Goal: Task Accomplishment & Management: Use online tool/utility

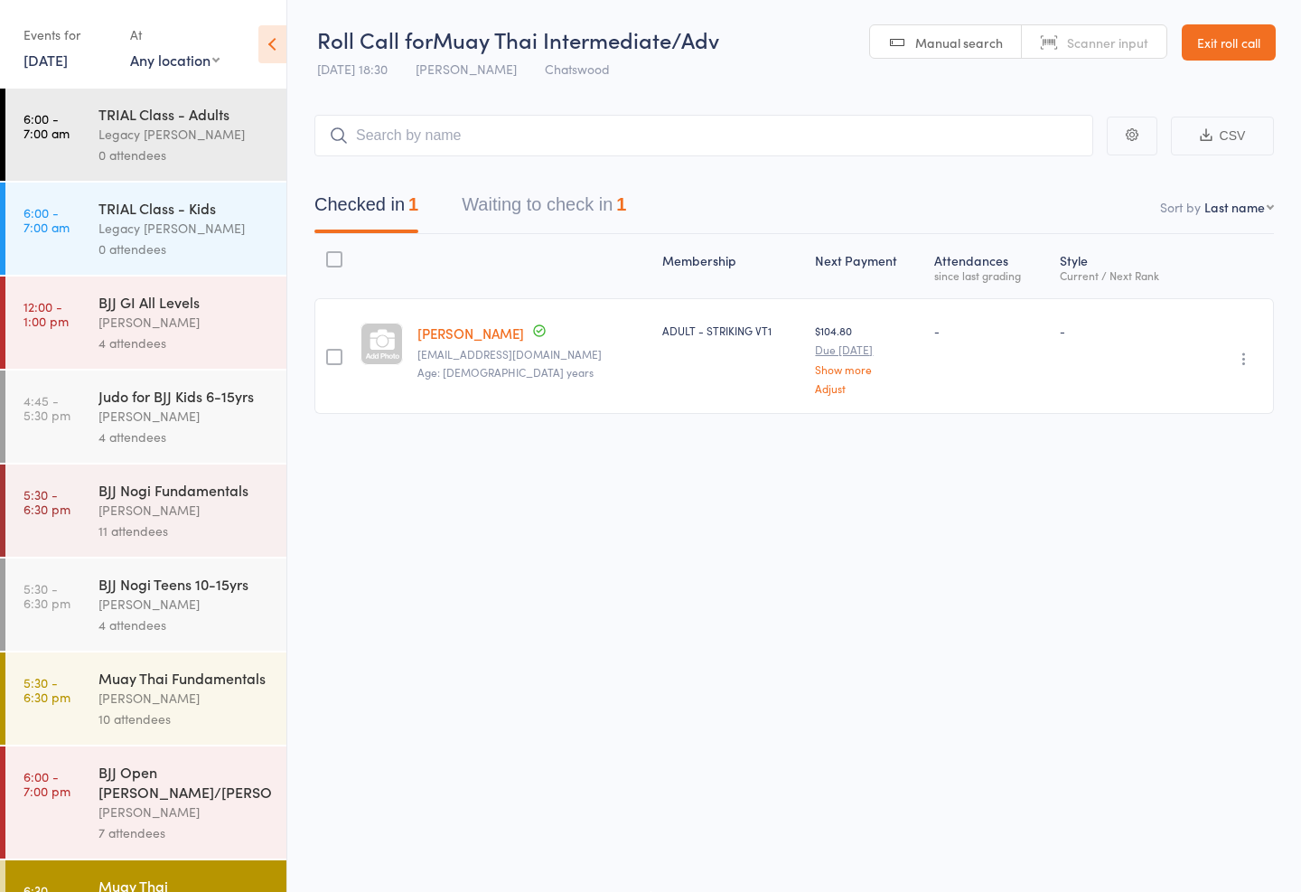
click at [267, 35] on icon at bounding box center [272, 44] width 28 height 38
click at [182, 708] on div "[PERSON_NAME]" at bounding box center [184, 697] width 173 height 21
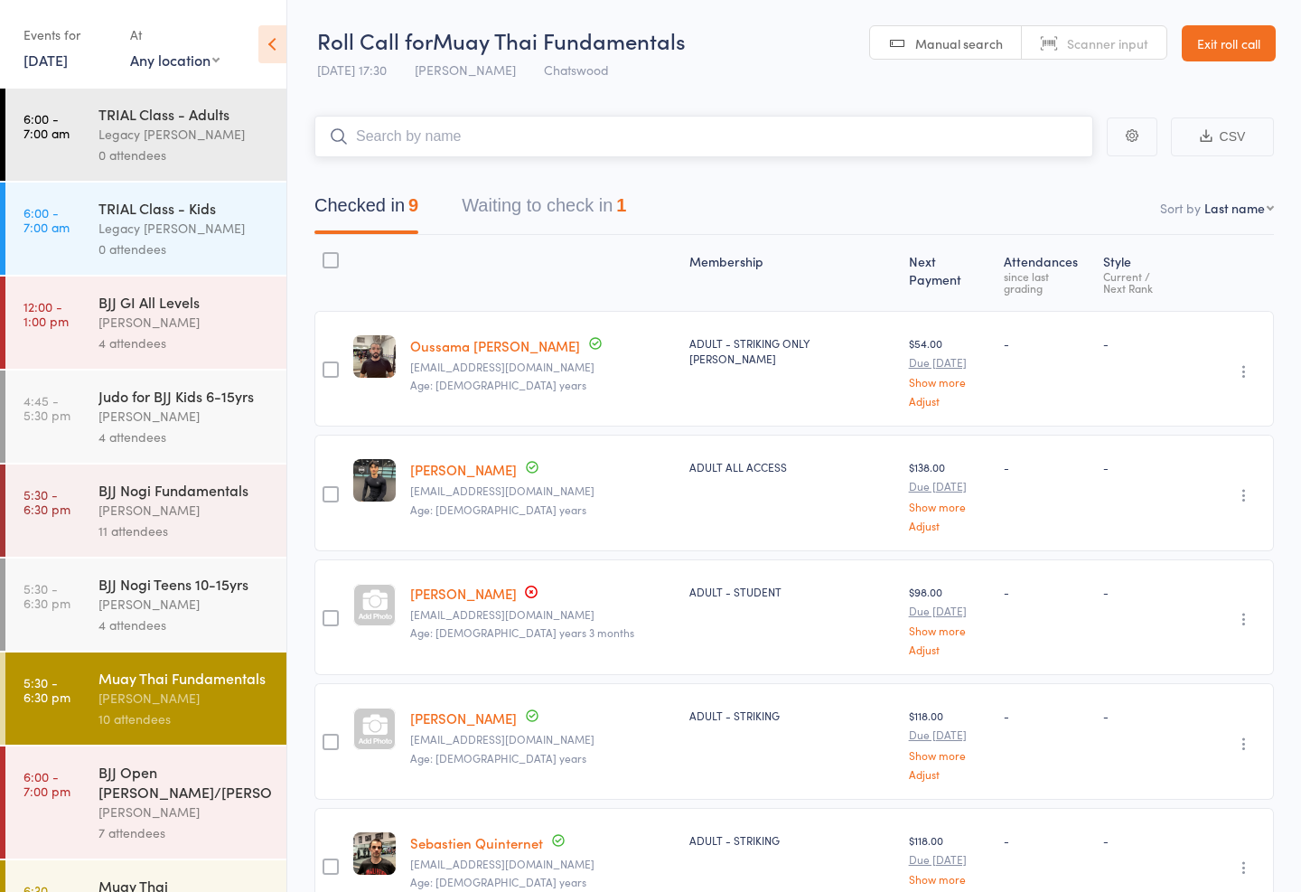
click at [452, 117] on input "search" at bounding box center [703, 137] width 779 height 42
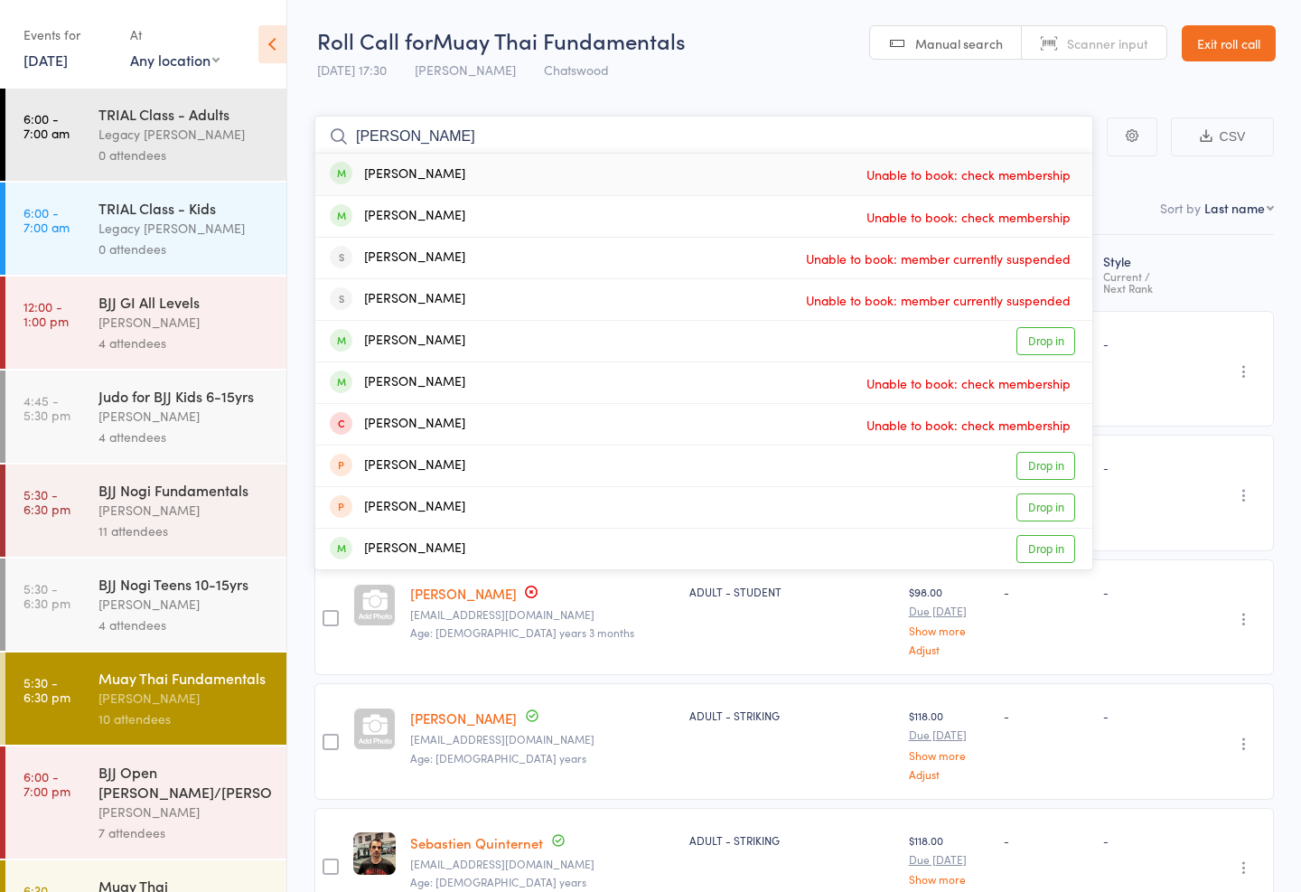
type input "Willi"
click at [385, 158] on div "William Lui Unable to book: check membership" at bounding box center [703, 175] width 777 height 42
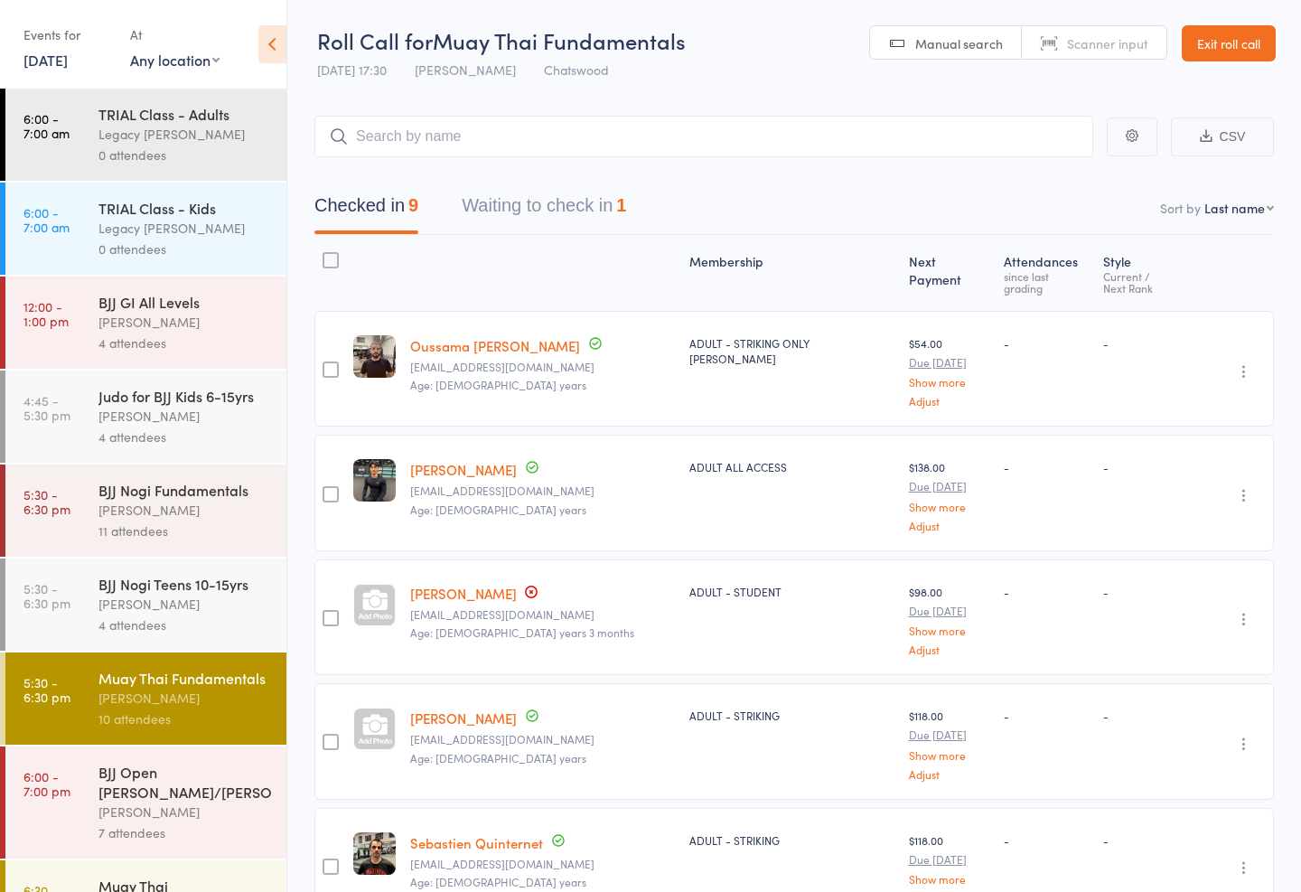
click at [536, 201] on button "Waiting to check in 1" at bounding box center [544, 210] width 164 height 48
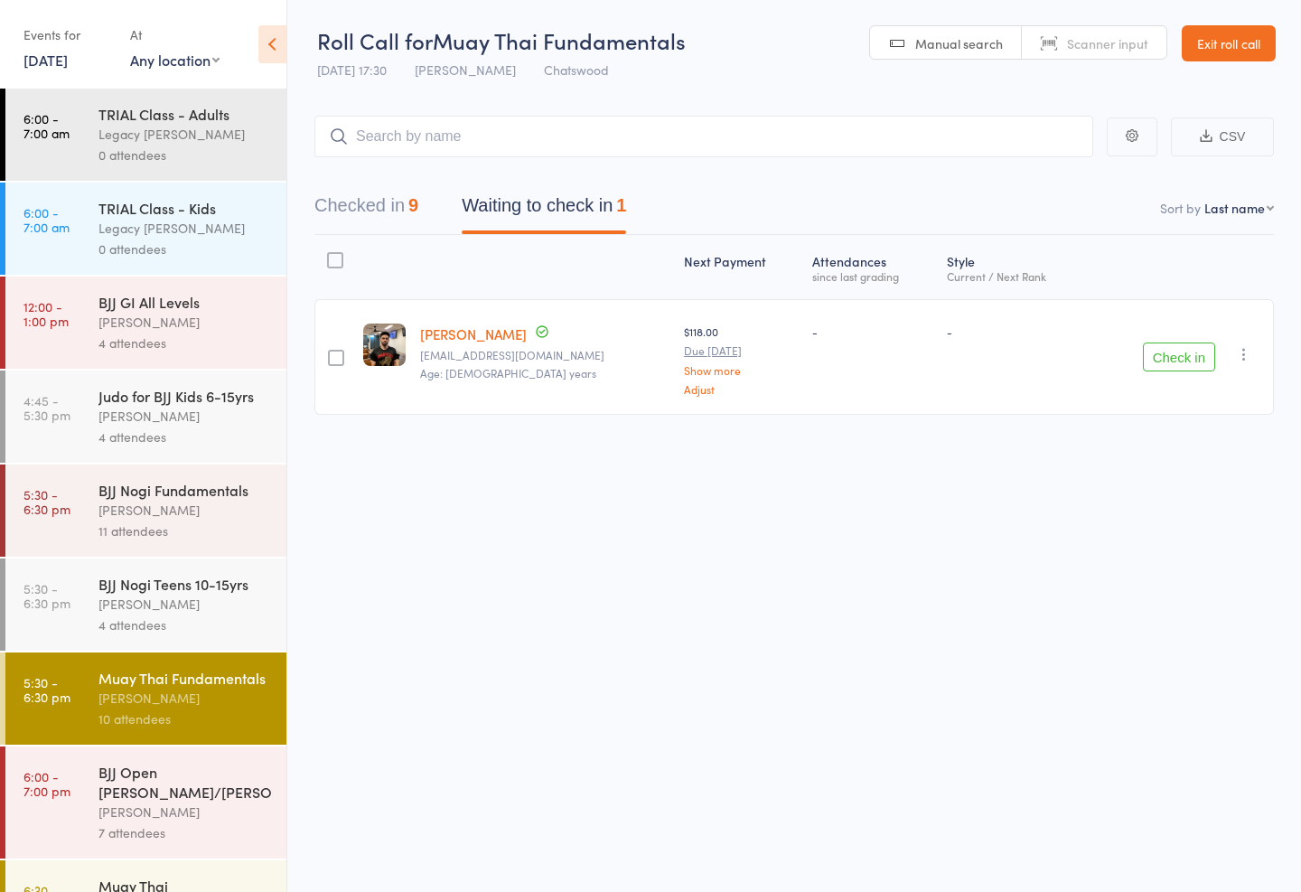
click at [361, 195] on button "Checked in 9" at bounding box center [366, 210] width 104 height 48
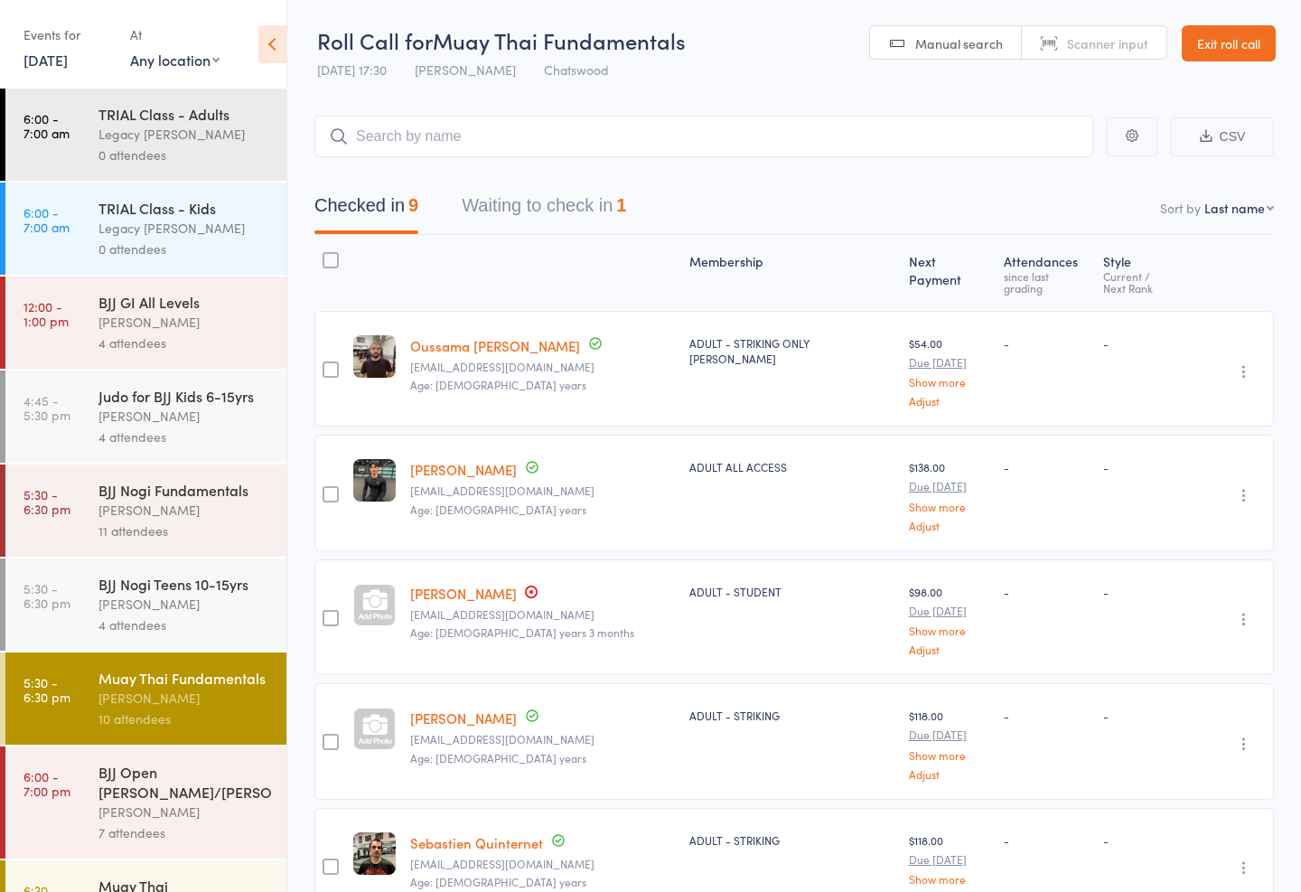
click at [150, 218] on div "TRIAL Class - Kids" at bounding box center [184, 208] width 173 height 20
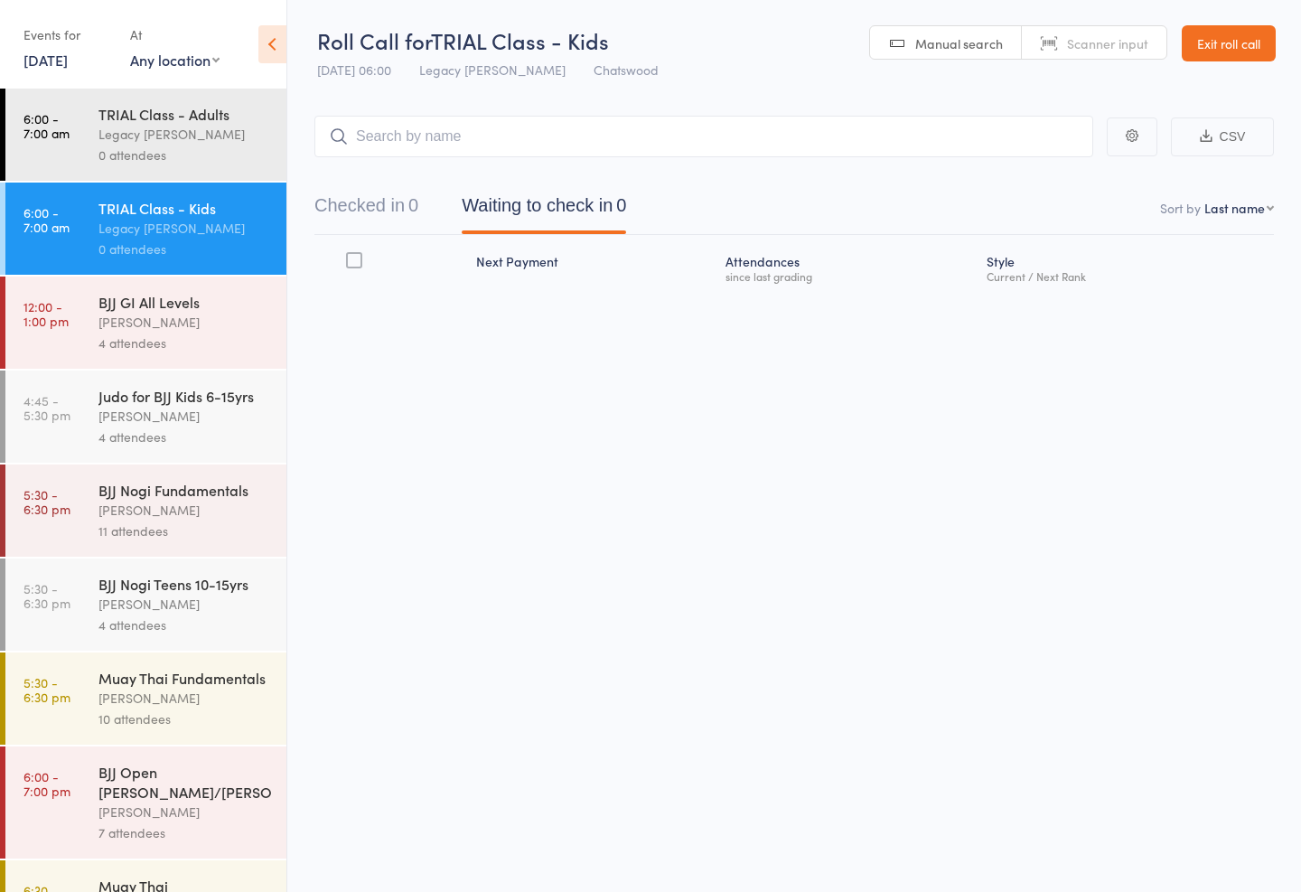
click at [180, 118] on div "TRIAL Class - Adults" at bounding box center [184, 114] width 173 height 20
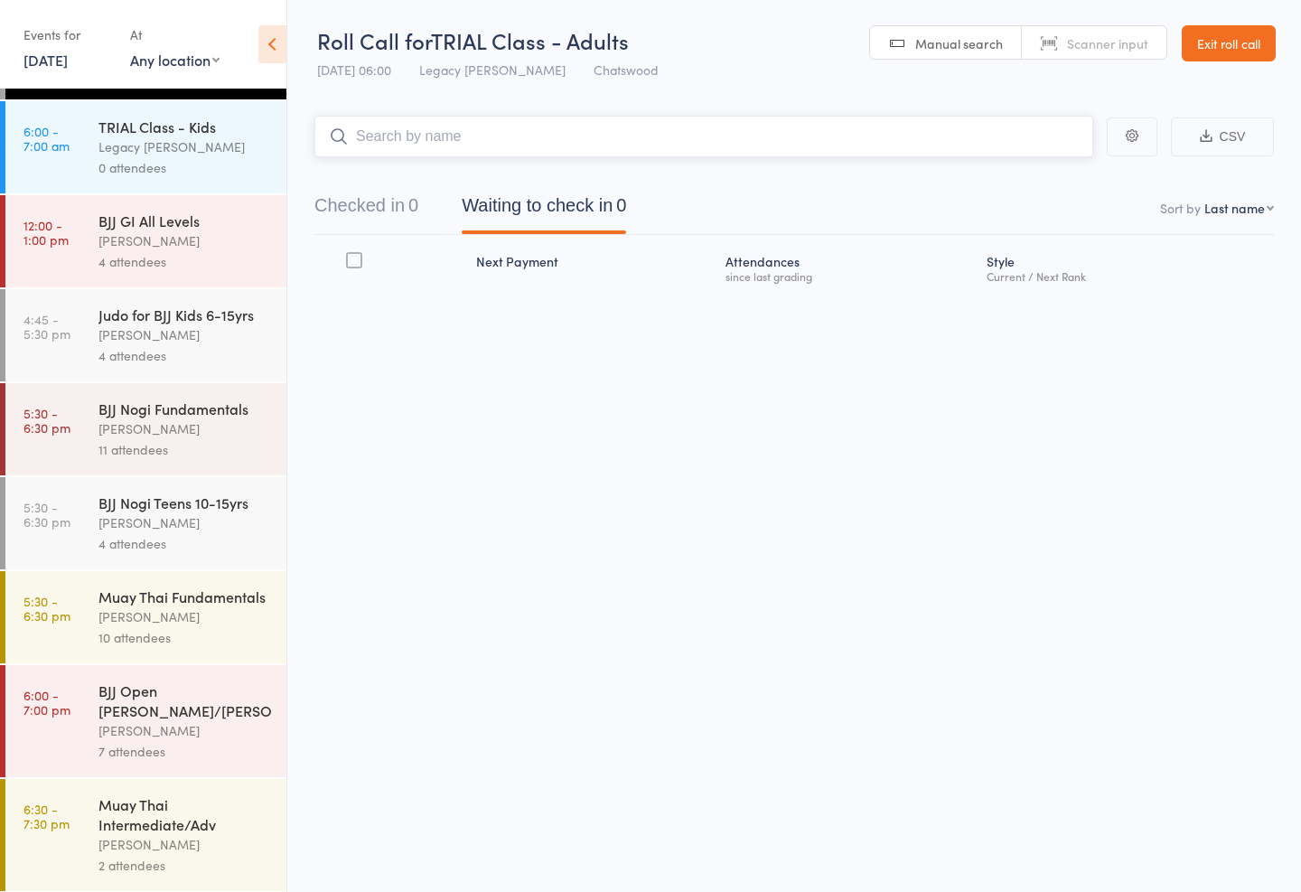
scroll to position [80, 0]
click at [154, 825] on div "Muay Thai Intermediate/Adv" at bounding box center [184, 815] width 173 height 40
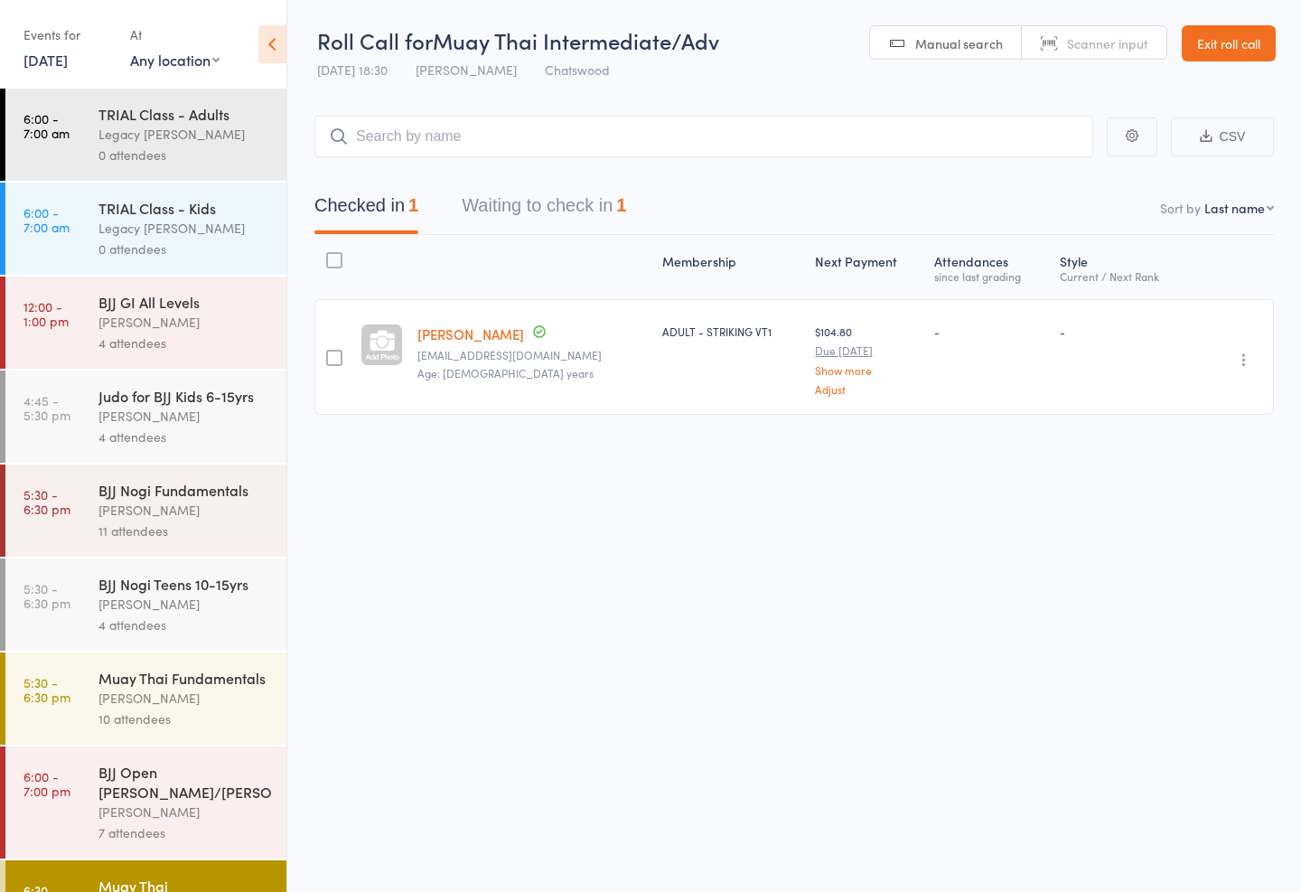
click at [165, 708] on div "[PERSON_NAME]" at bounding box center [184, 697] width 173 height 21
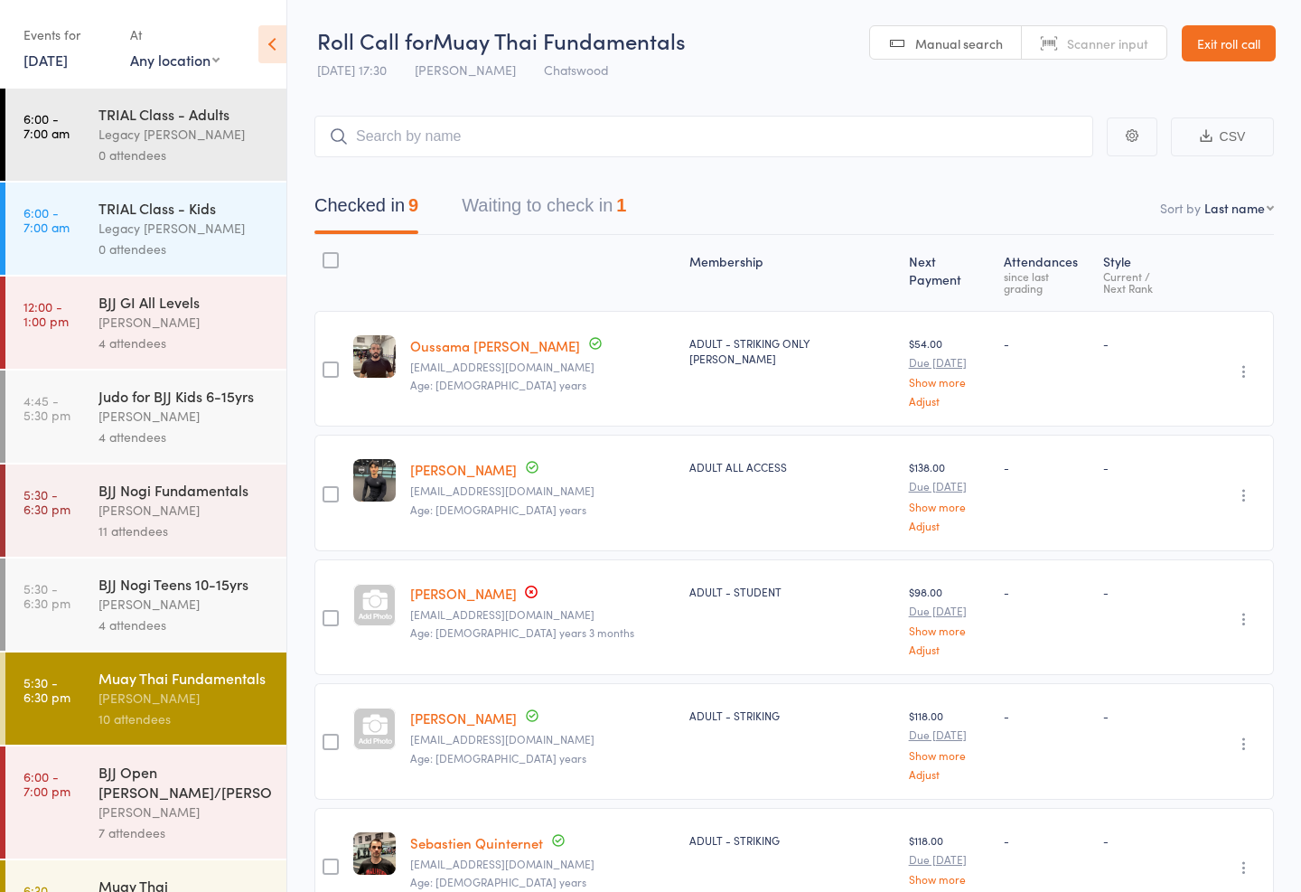
click at [938, 117] on input "search" at bounding box center [703, 137] width 779 height 42
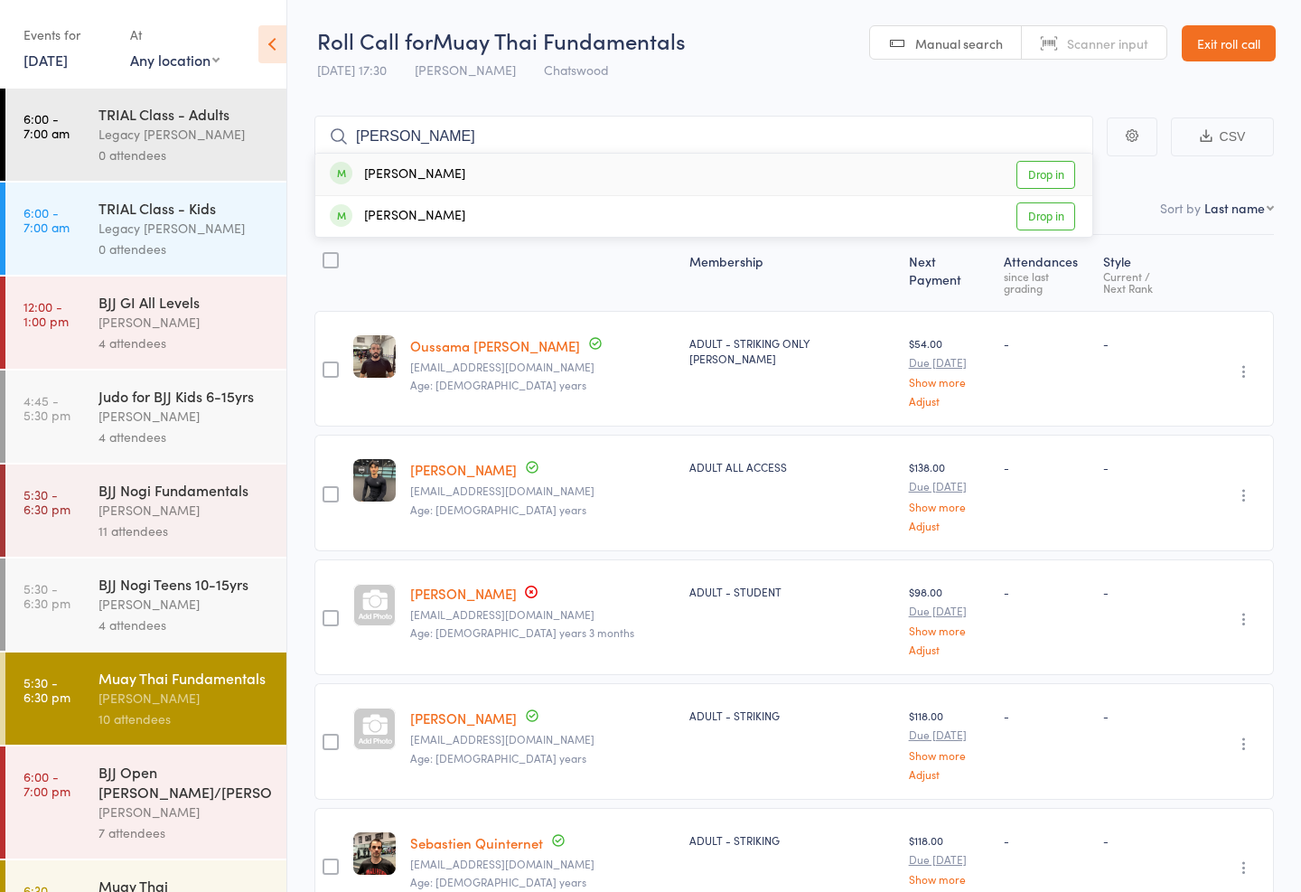
type input "Kyle r"
click at [1036, 223] on link "Drop in" at bounding box center [1045, 216] width 59 height 28
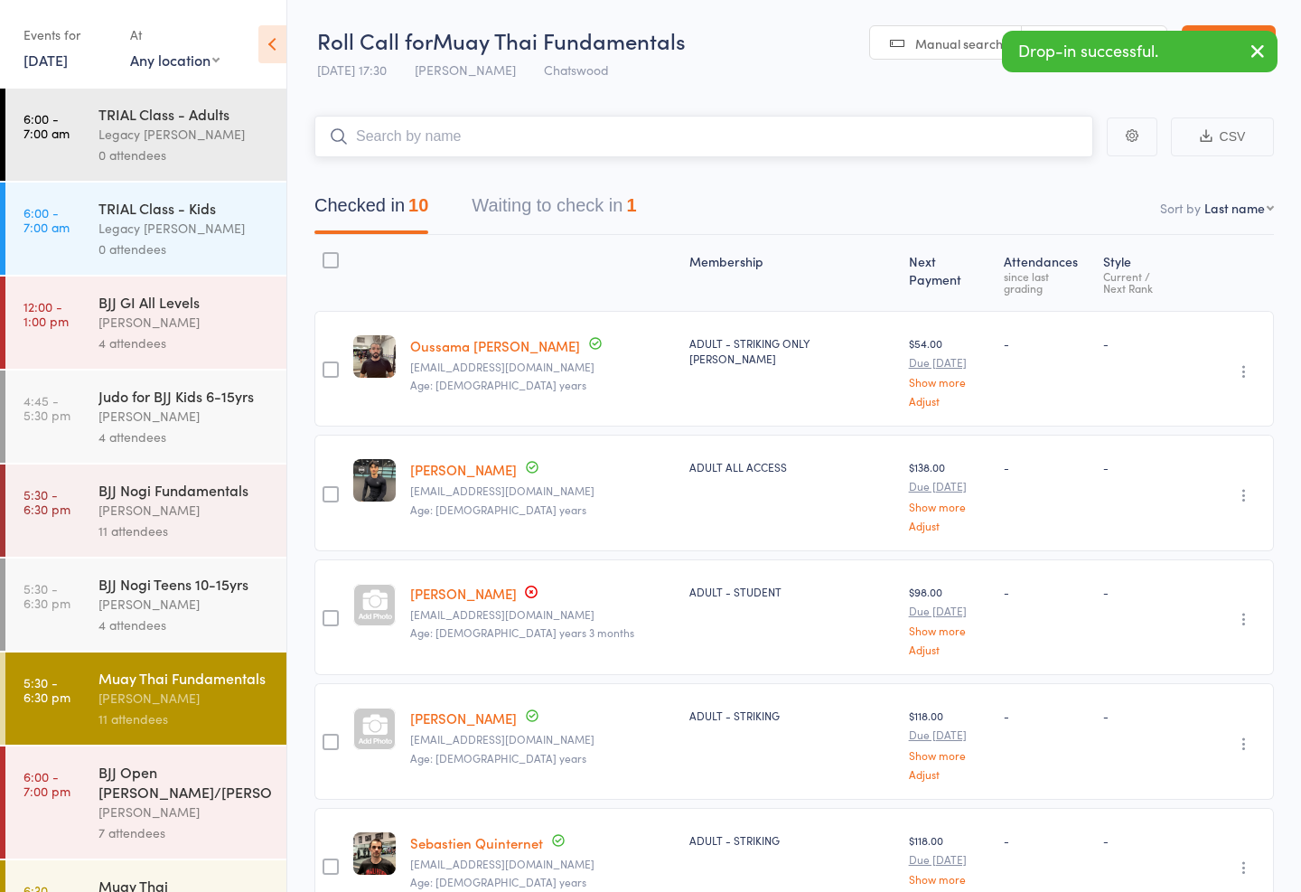
click at [940, 201] on nav "Checked in 10 Waiting to check in 1" at bounding box center [794, 210] width 1003 height 48
click at [396, 93] on main "CSV Checked in 10 Waiting to check in 1 Sort by Last name First name Last name …" at bounding box center [794, 857] width 1014 height 1536
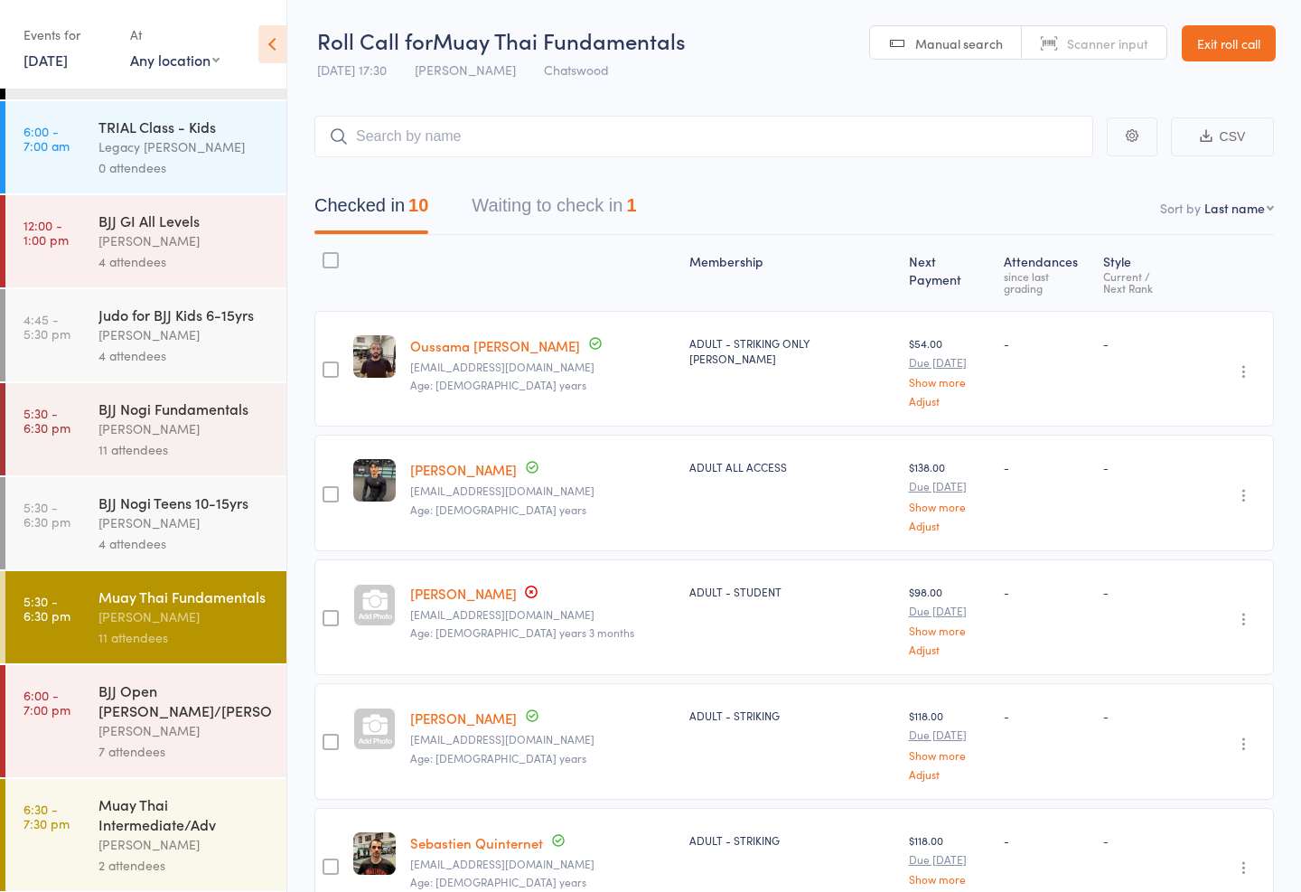
scroll to position [80, 0]
click at [393, 109] on main "CSV Checked in 10 Waiting to check in 1 Sort by Last name First name Last name …" at bounding box center [794, 857] width 1014 height 1536
click at [416, 106] on main "CSV Checked in 10 Waiting to check in 1 Sort by Last name First name Last name …" at bounding box center [794, 857] width 1014 height 1536
click at [423, 130] on input "search" at bounding box center [703, 137] width 779 height 42
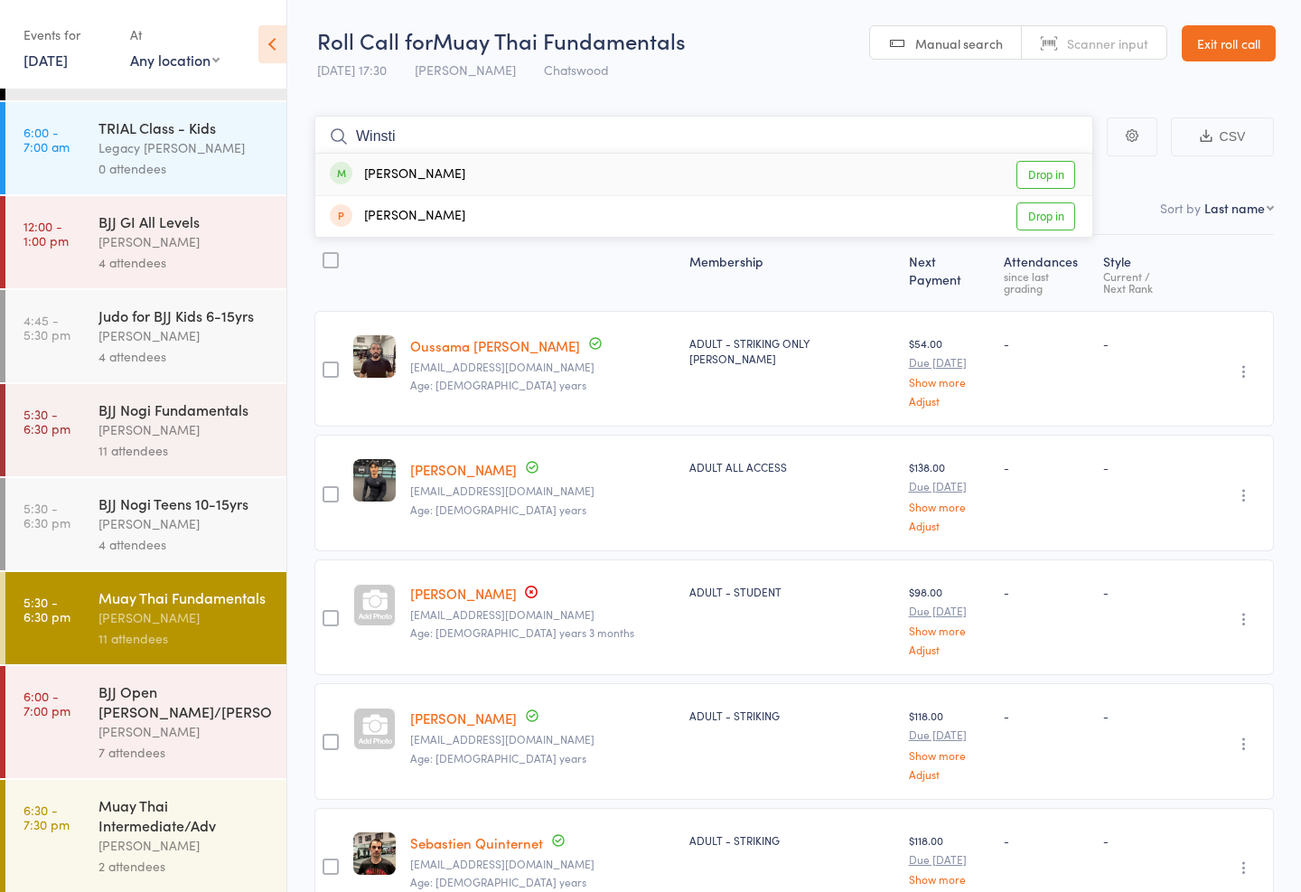
type input "Winst"
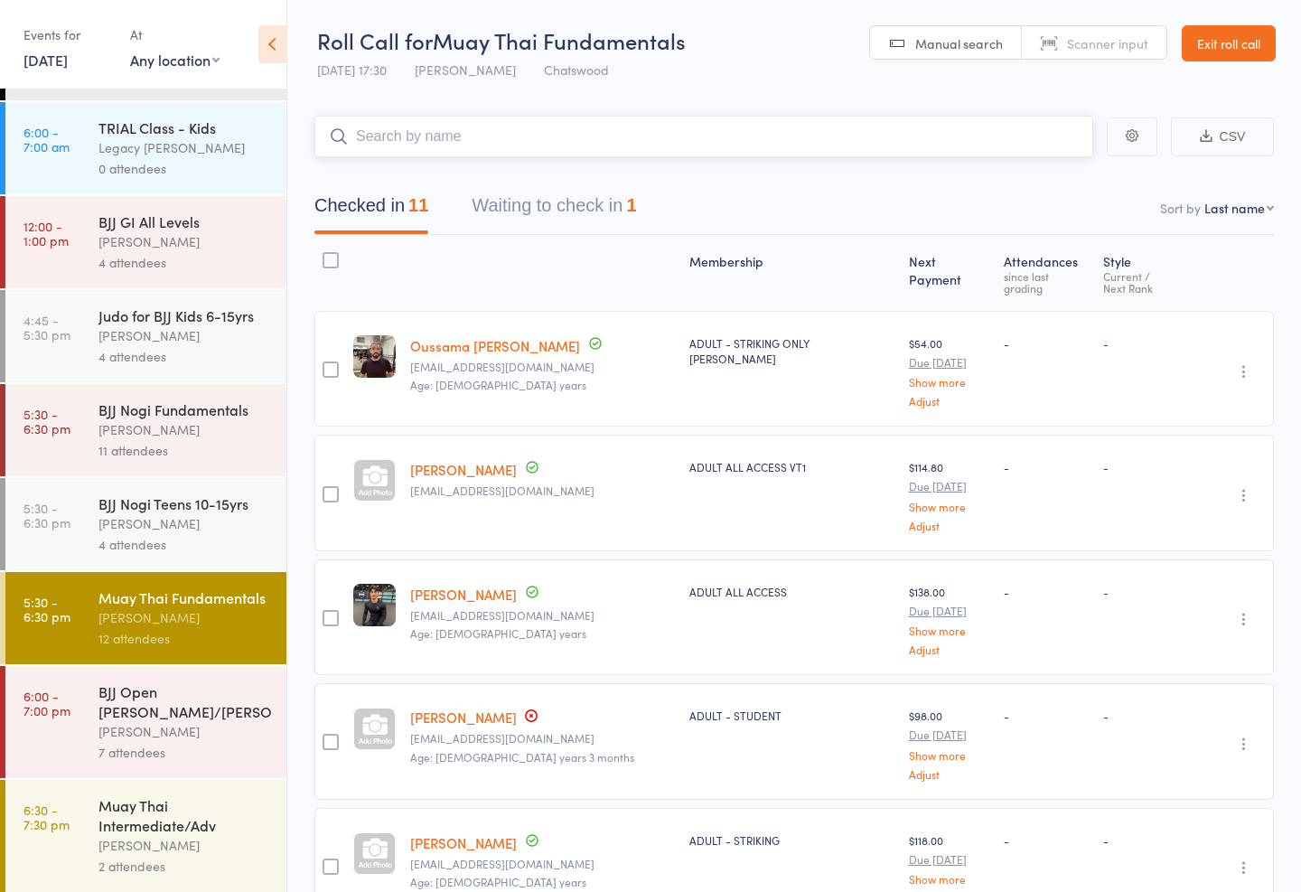
scroll to position [43, 0]
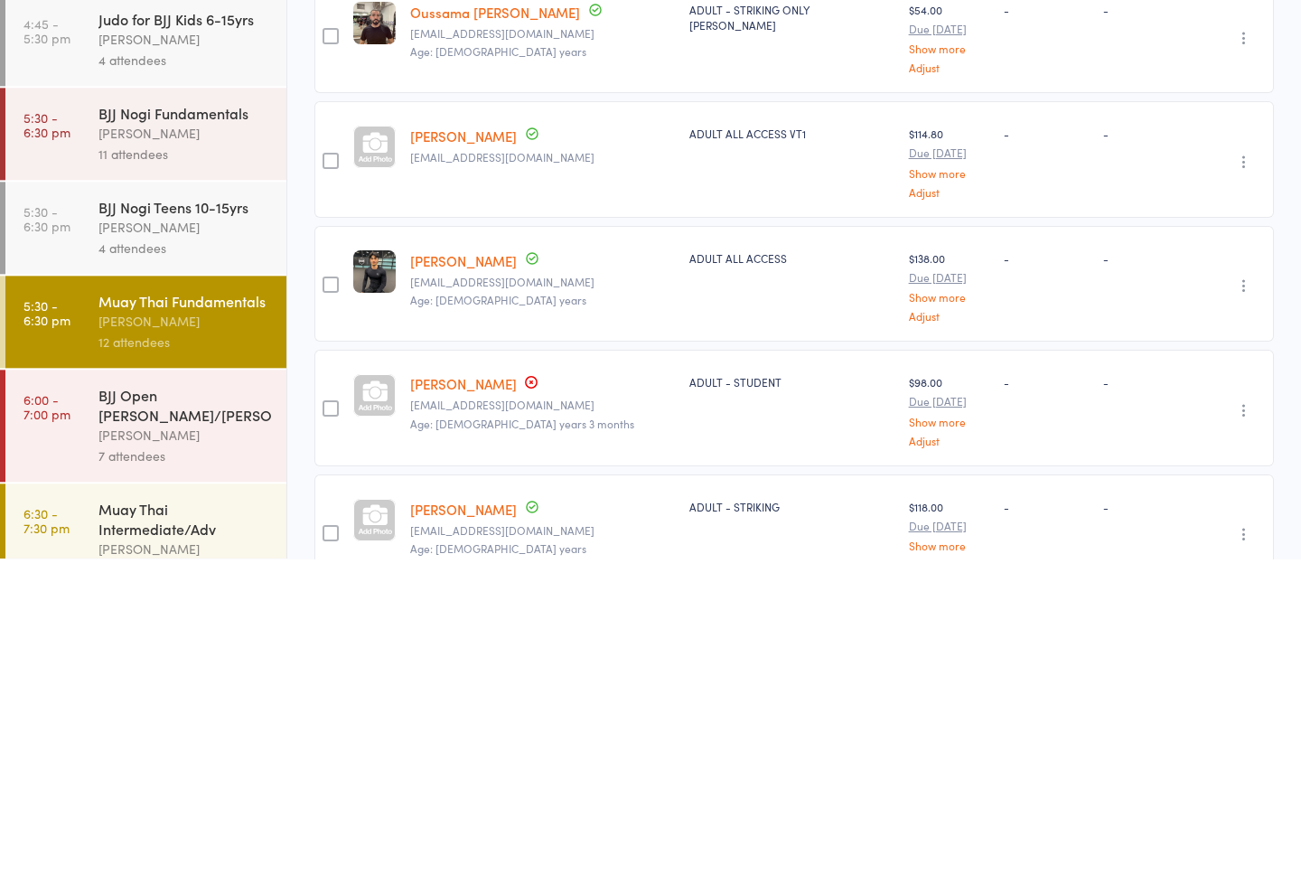
click at [193, 624] on div "Muay Thai Fundamentals" at bounding box center [184, 634] width 173 height 20
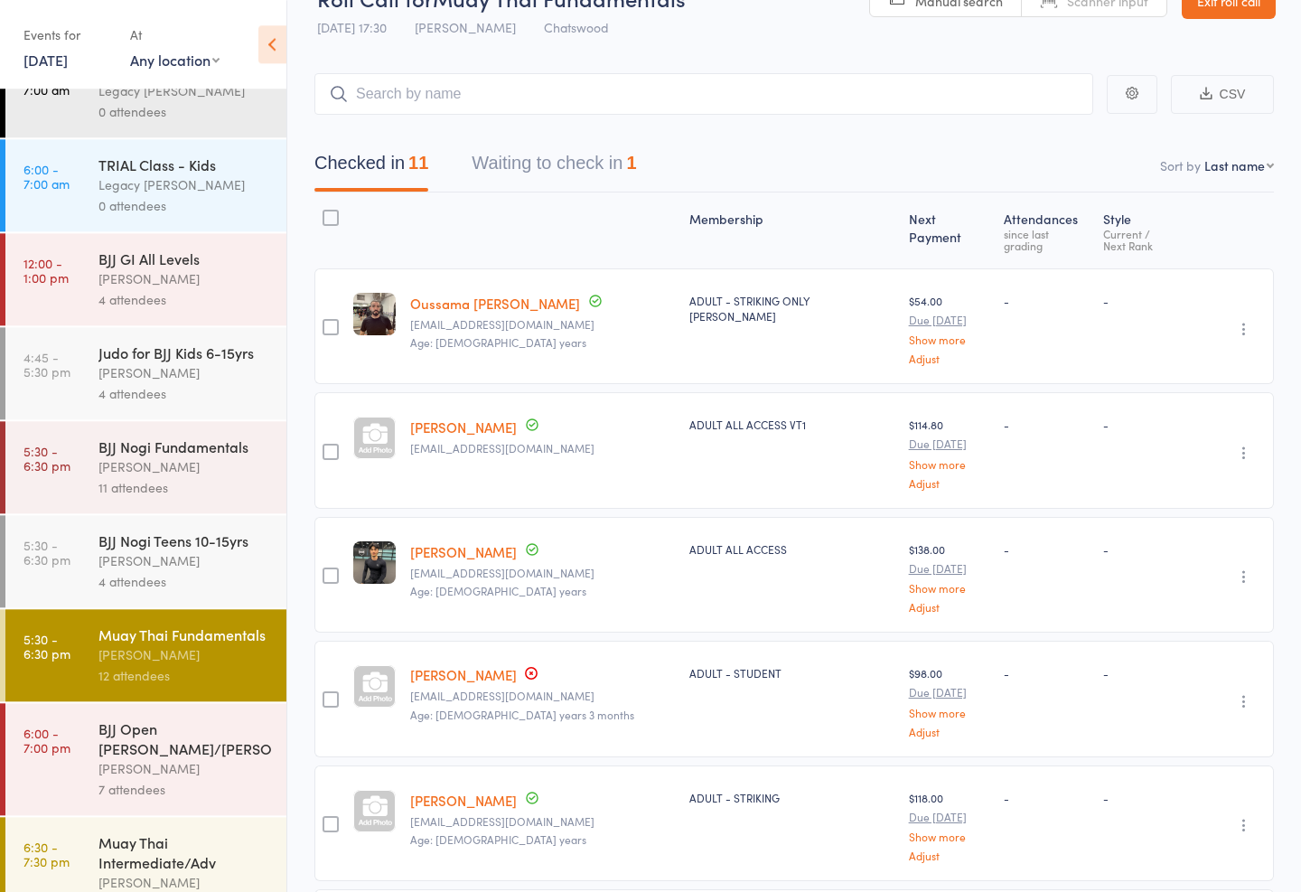
scroll to position [0, 0]
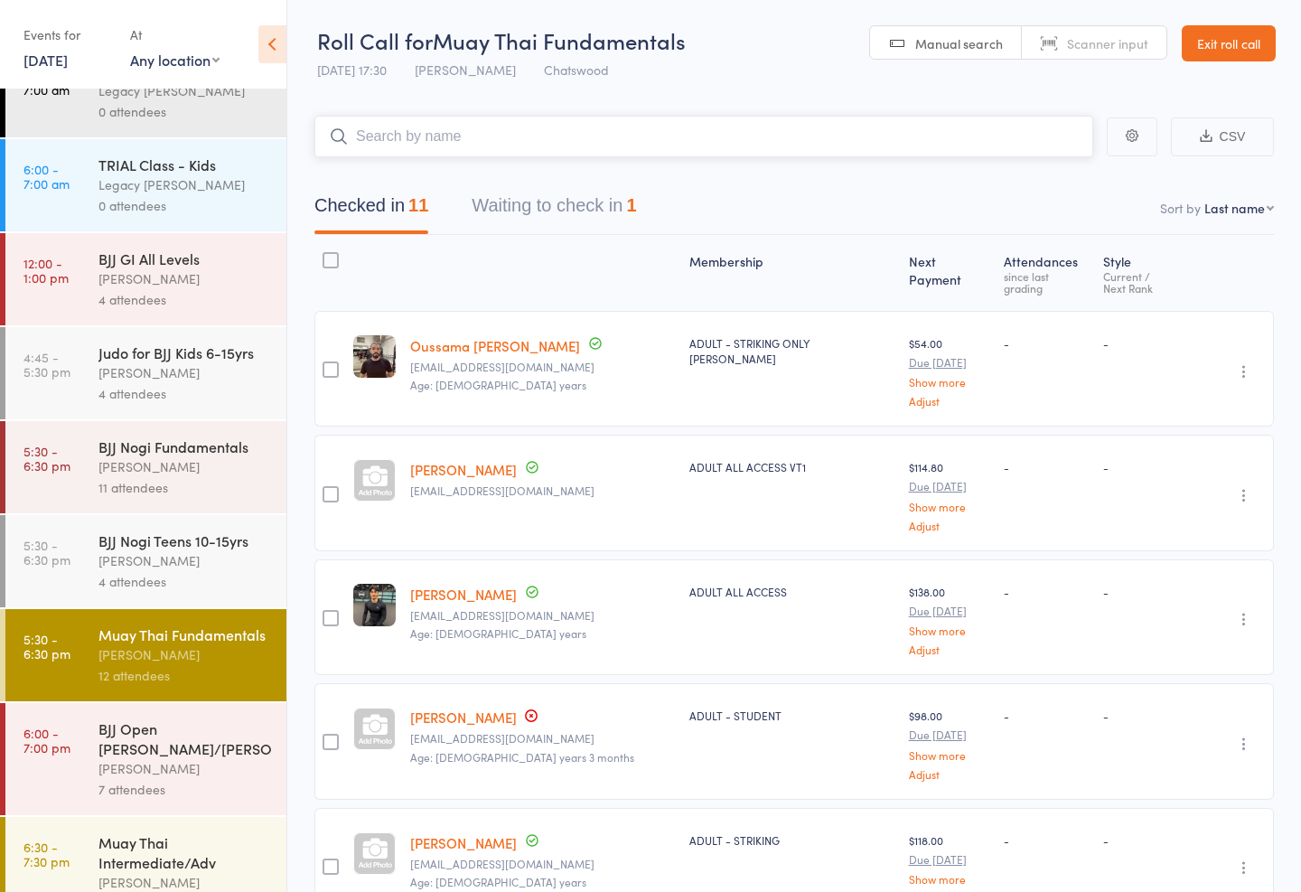
click at [421, 123] on input "search" at bounding box center [703, 137] width 779 height 42
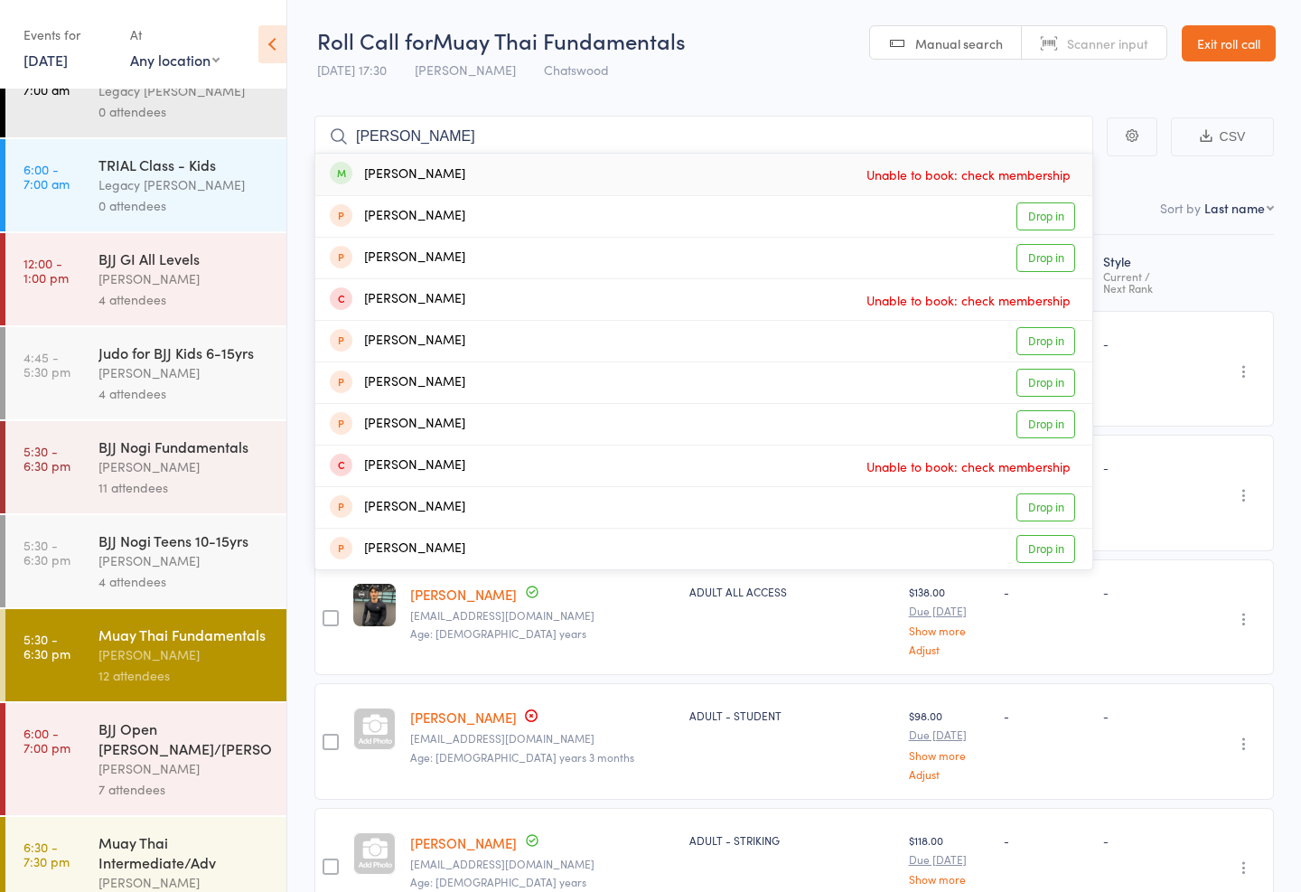
click at [787, 74] on header "Roll Call for Muay Thai Fundamentals 15 Aug 17:30 Mark Chan Chatswood Manual se…" at bounding box center [794, 44] width 1014 height 89
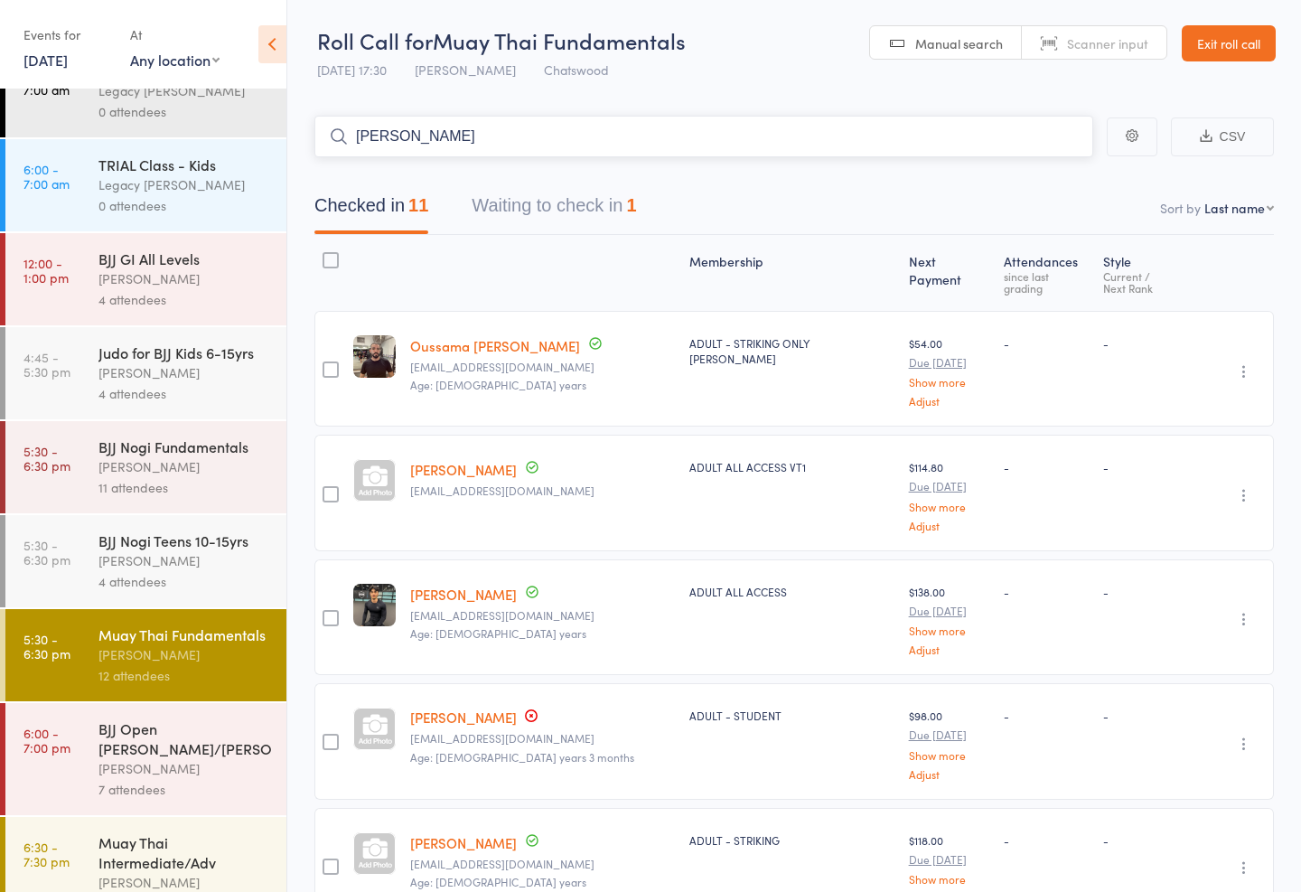
click at [955, 155] on input "Brenda" at bounding box center [703, 137] width 779 height 42
type input "B"
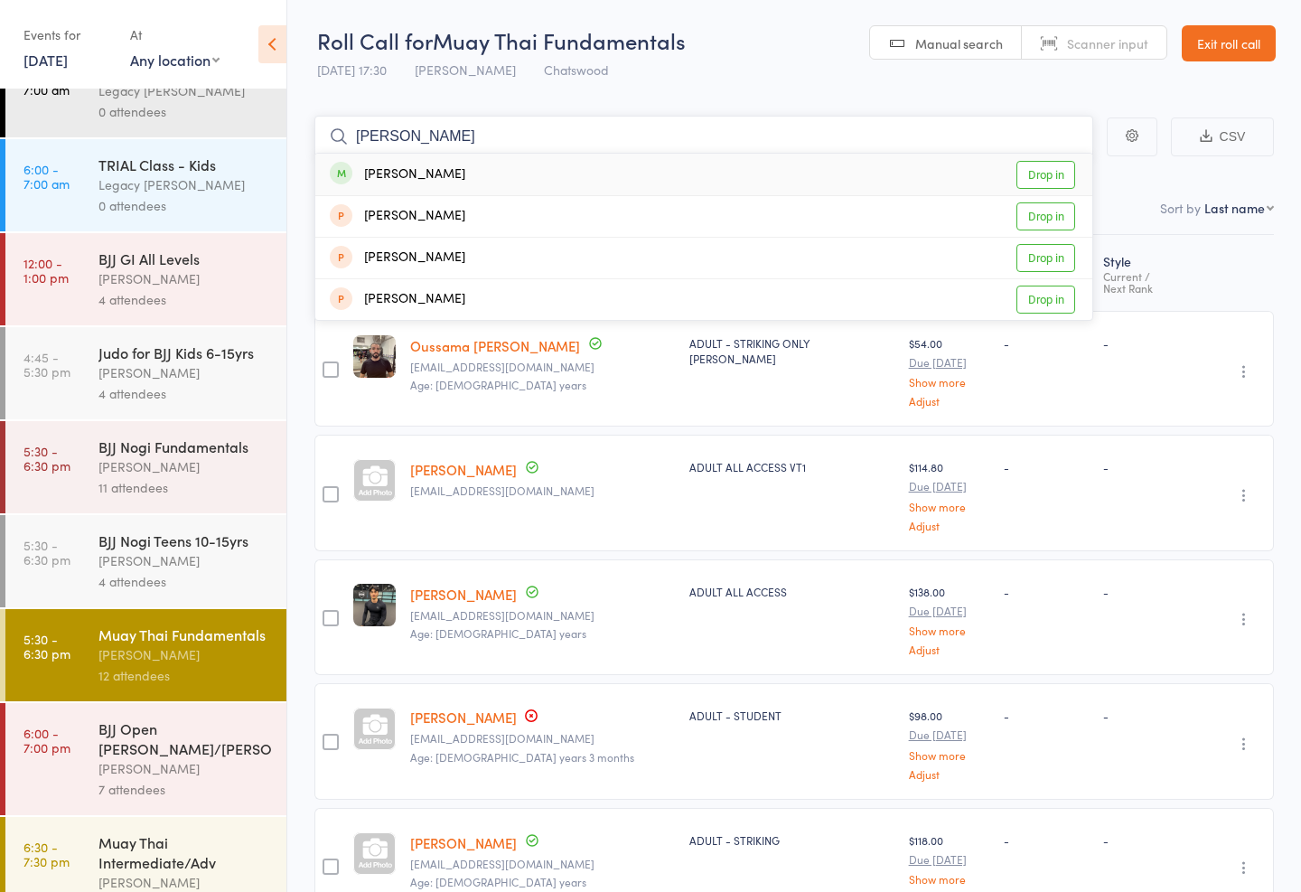
type input "Gino"
click at [1053, 169] on link "Drop in" at bounding box center [1045, 175] width 59 height 28
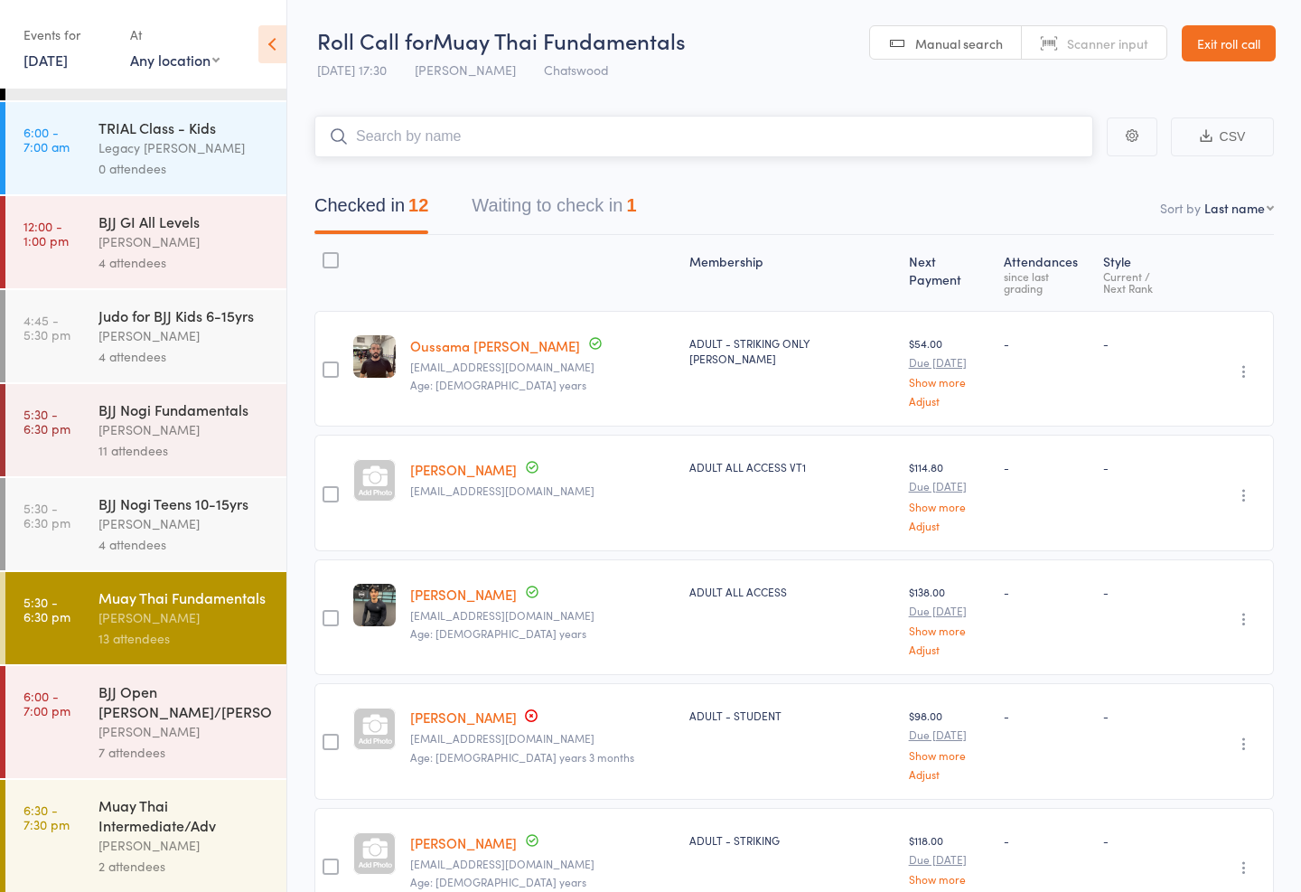
scroll to position [43, 0]
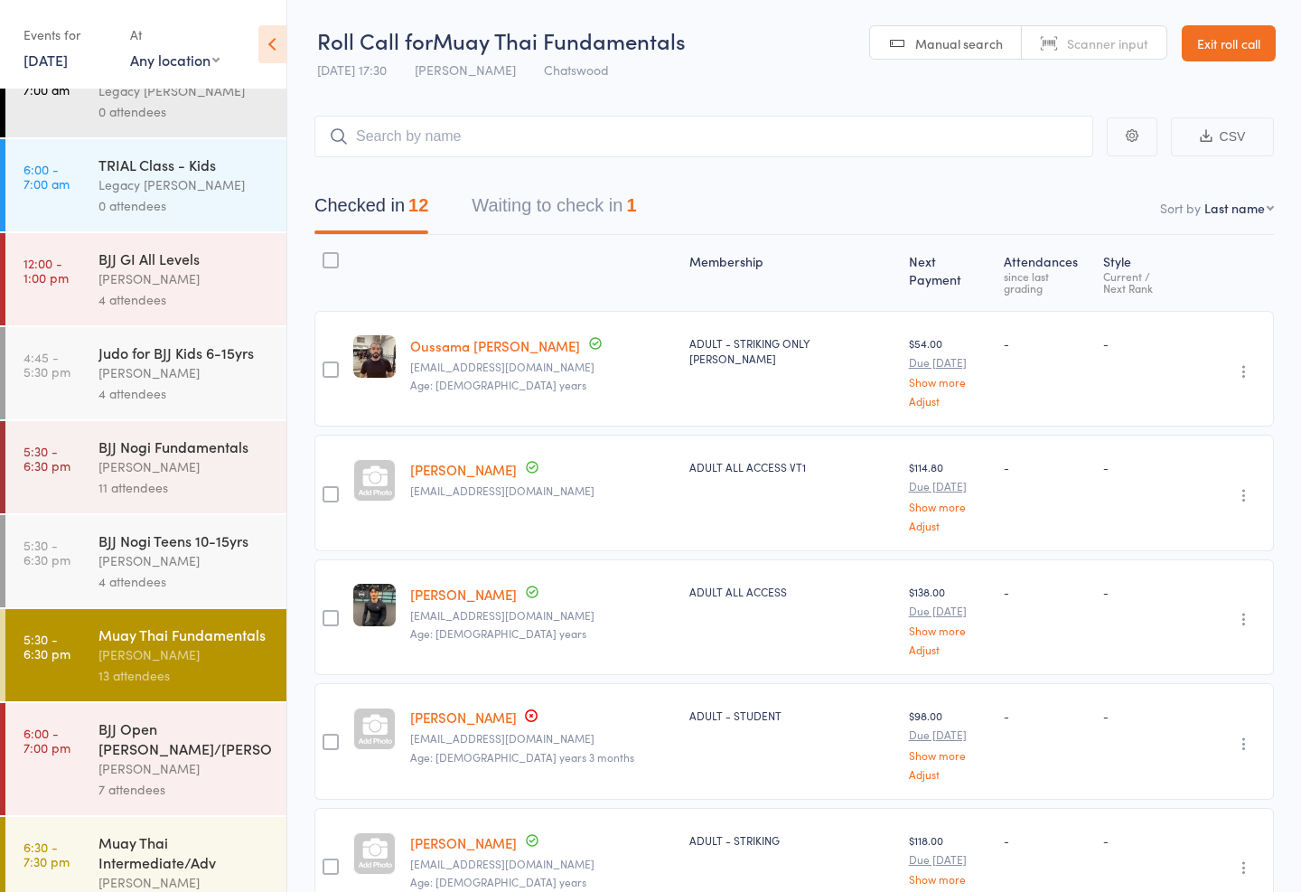
click at [92, 38] on div "Events for" at bounding box center [67, 35] width 89 height 30
click at [96, 23] on div "Events for" at bounding box center [67, 35] width 89 height 30
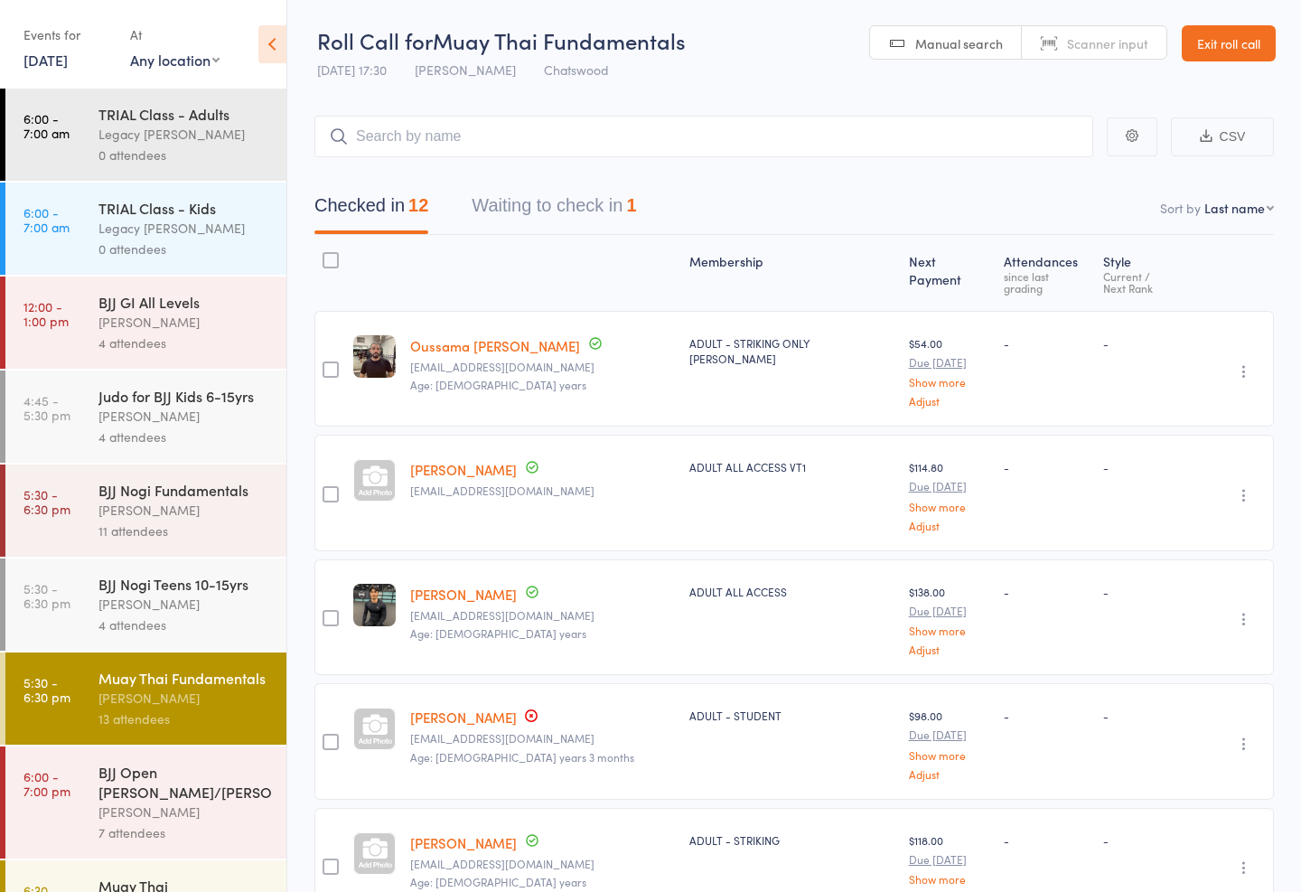
scroll to position [0, 0]
click at [277, 46] on icon at bounding box center [272, 44] width 28 height 38
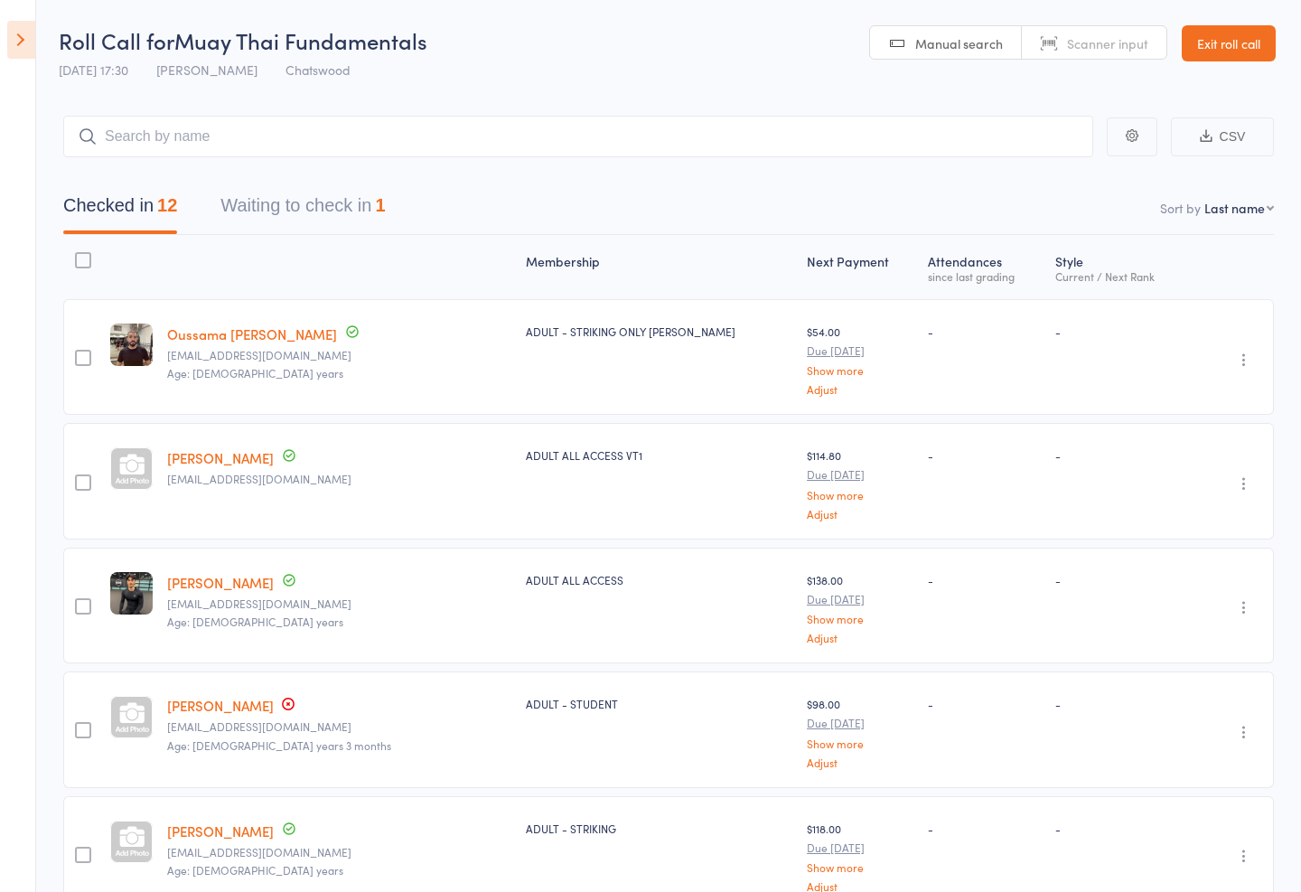
click at [1242, 55] on link "Exit roll call" at bounding box center [1229, 43] width 94 height 36
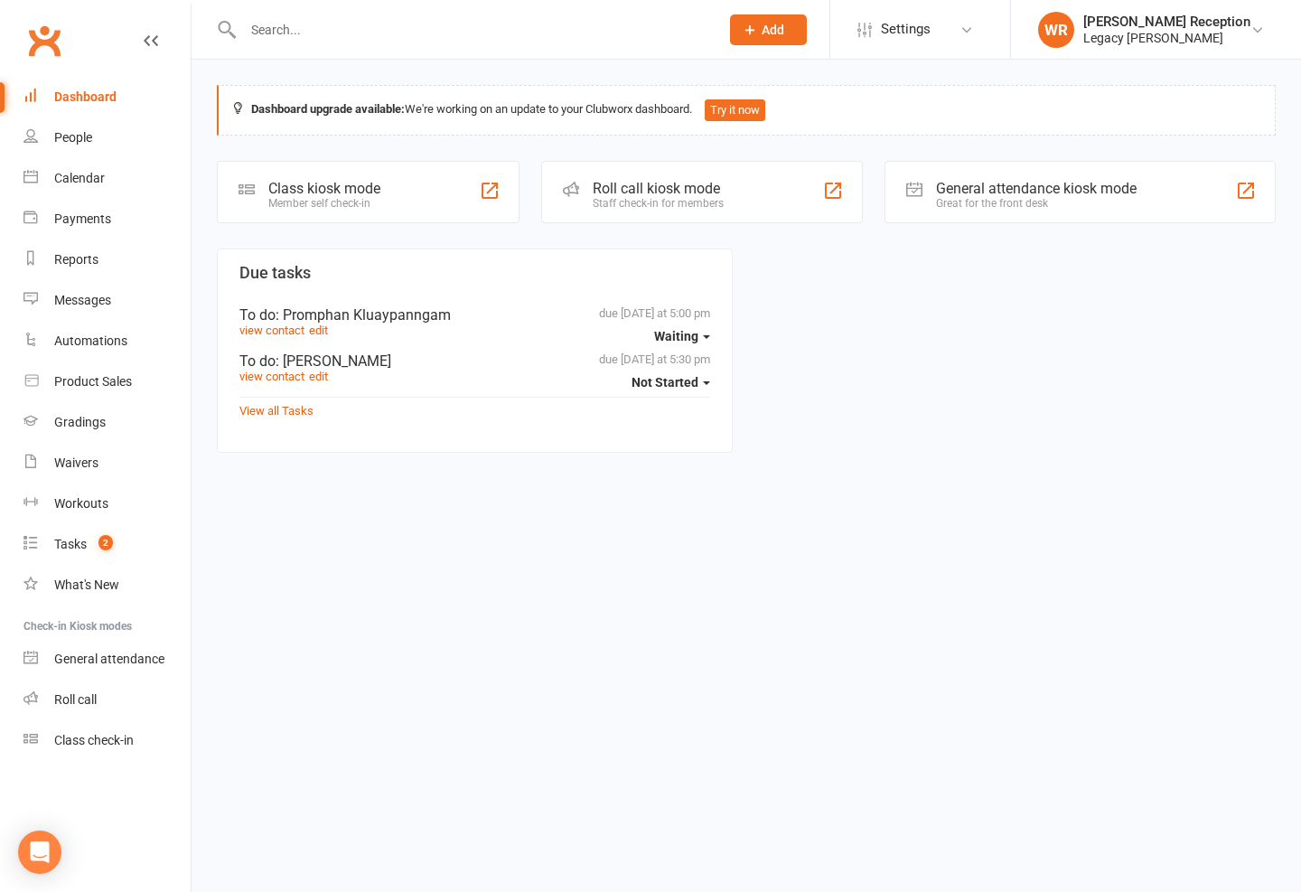
click at [453, 22] on input "text" at bounding box center [472, 29] width 469 height 25
type input "E"
type input "A"
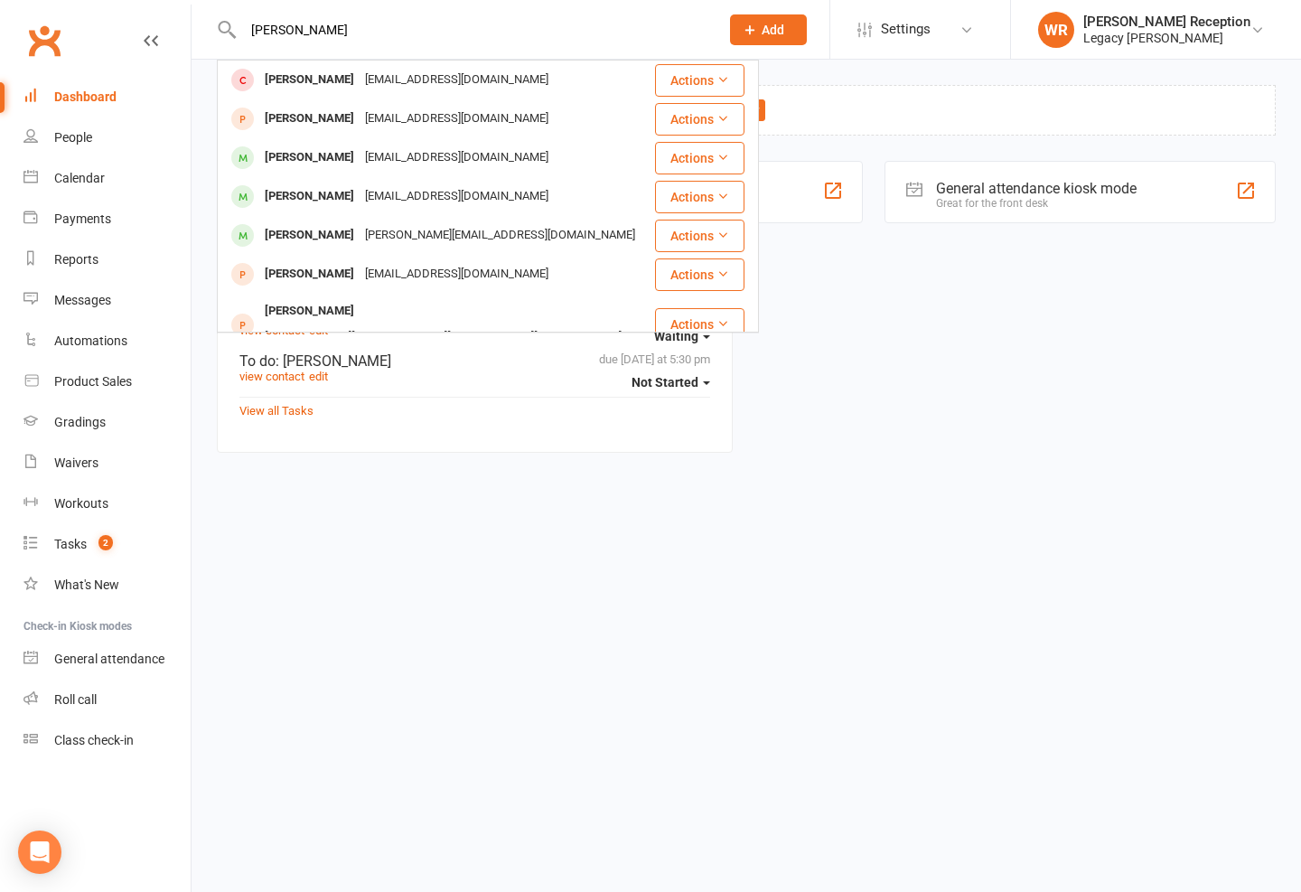
type input "Oliver"
click at [254, 203] on div at bounding box center [242, 197] width 33 height 30
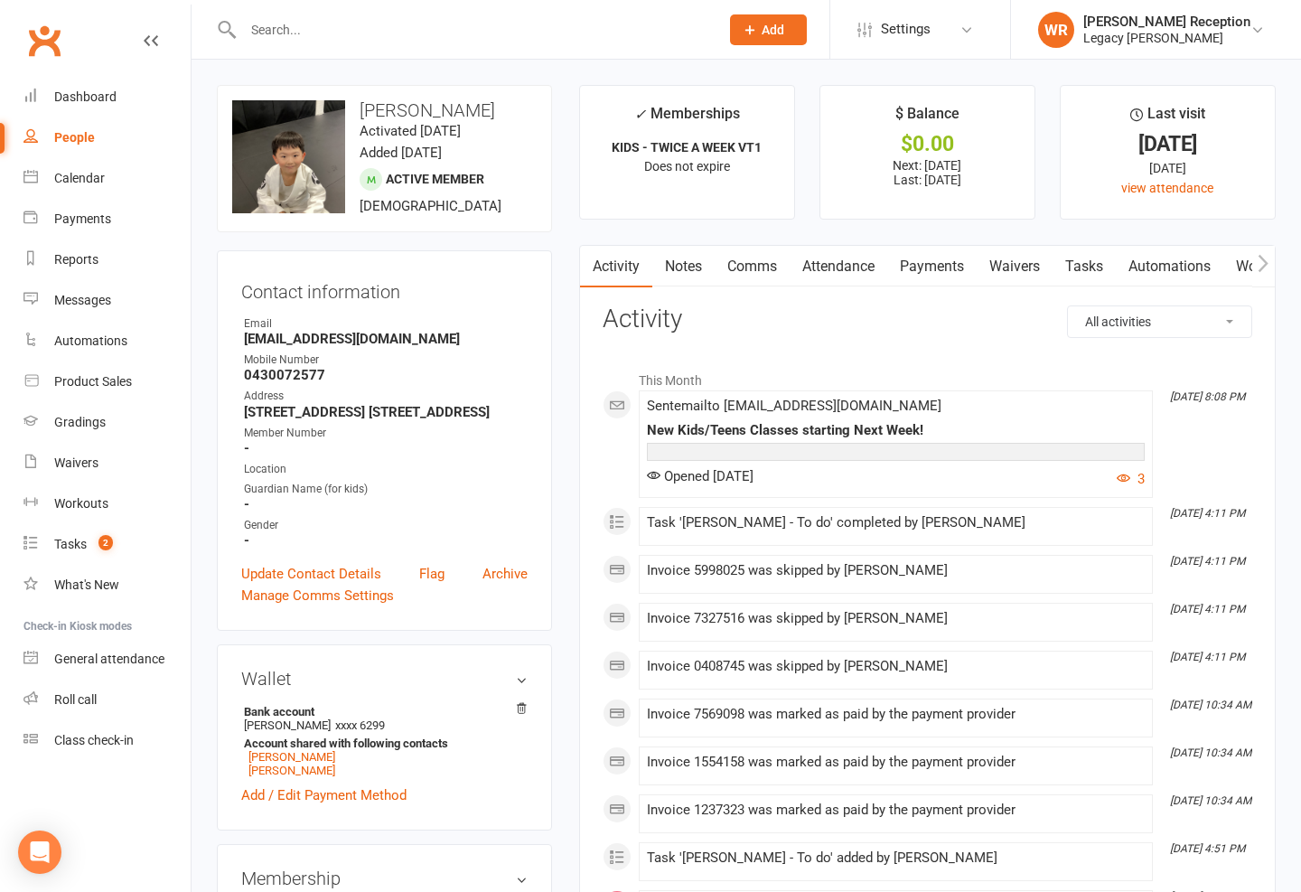
click at [124, 39] on div "Clubworx" at bounding box center [95, 51] width 191 height 67
click at [319, 39] on input "text" at bounding box center [472, 29] width 469 height 25
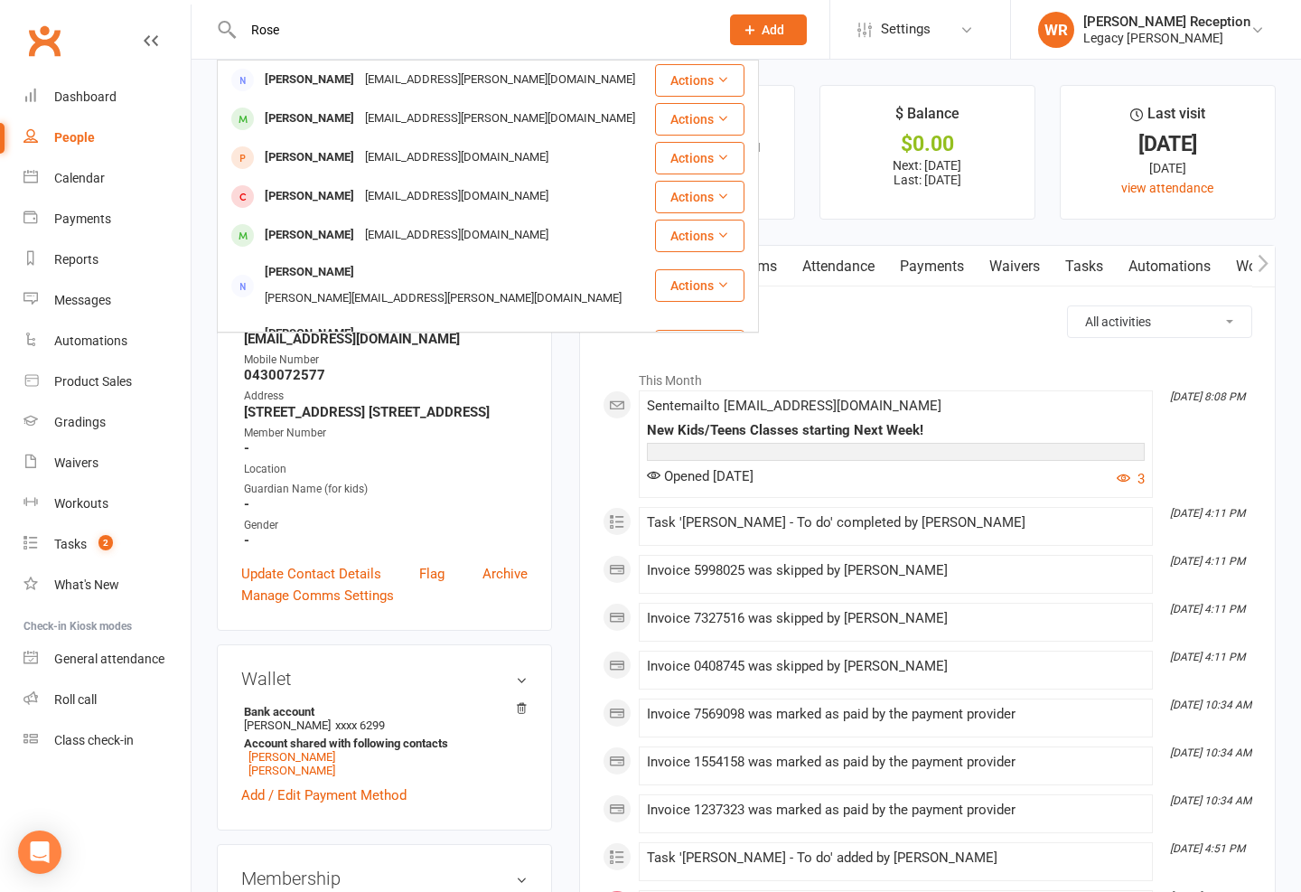
type input "Rose"
click at [322, 238] on div "Rose Kennedy" at bounding box center [309, 235] width 100 height 26
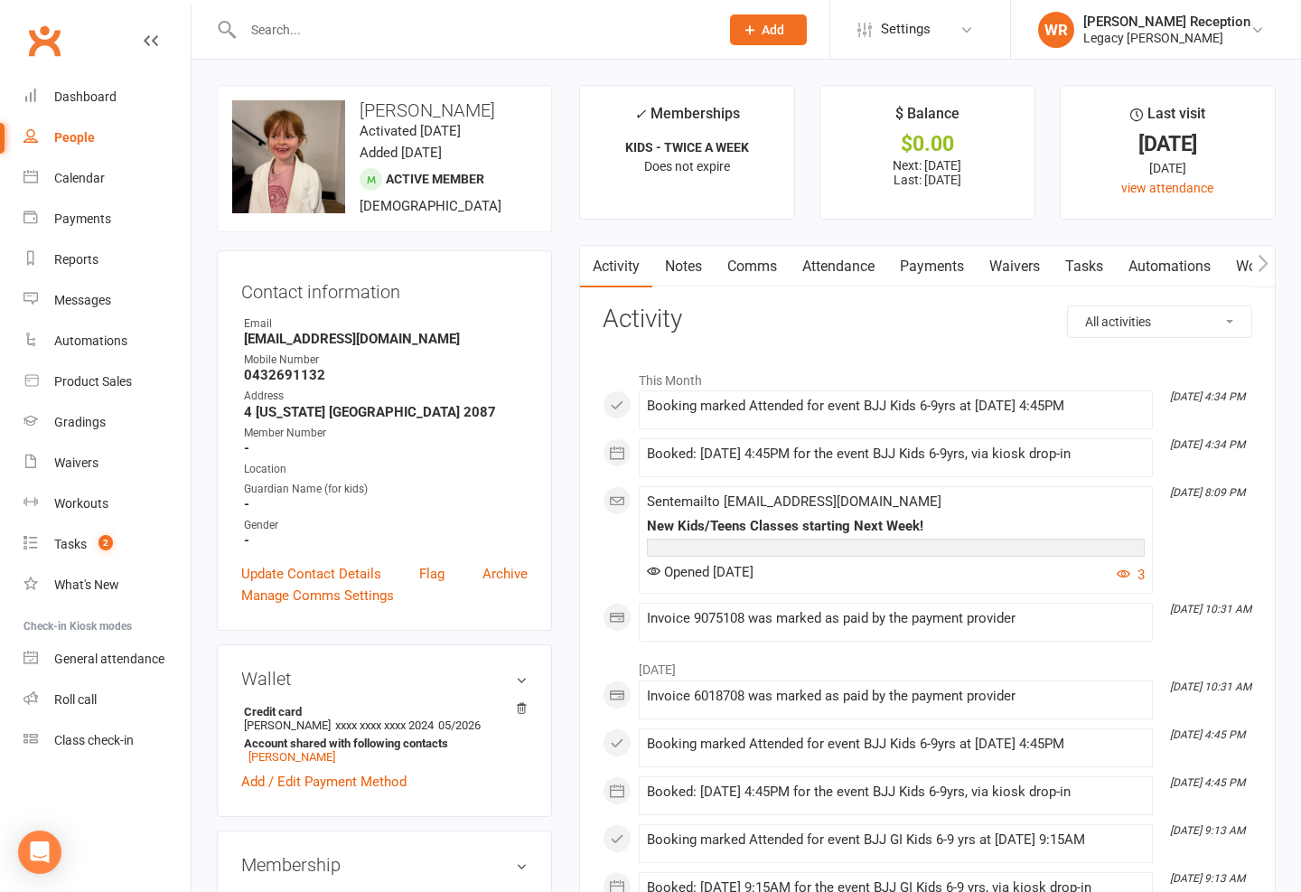
click at [98, 32] on div "Clubworx" at bounding box center [95, 51] width 191 height 67
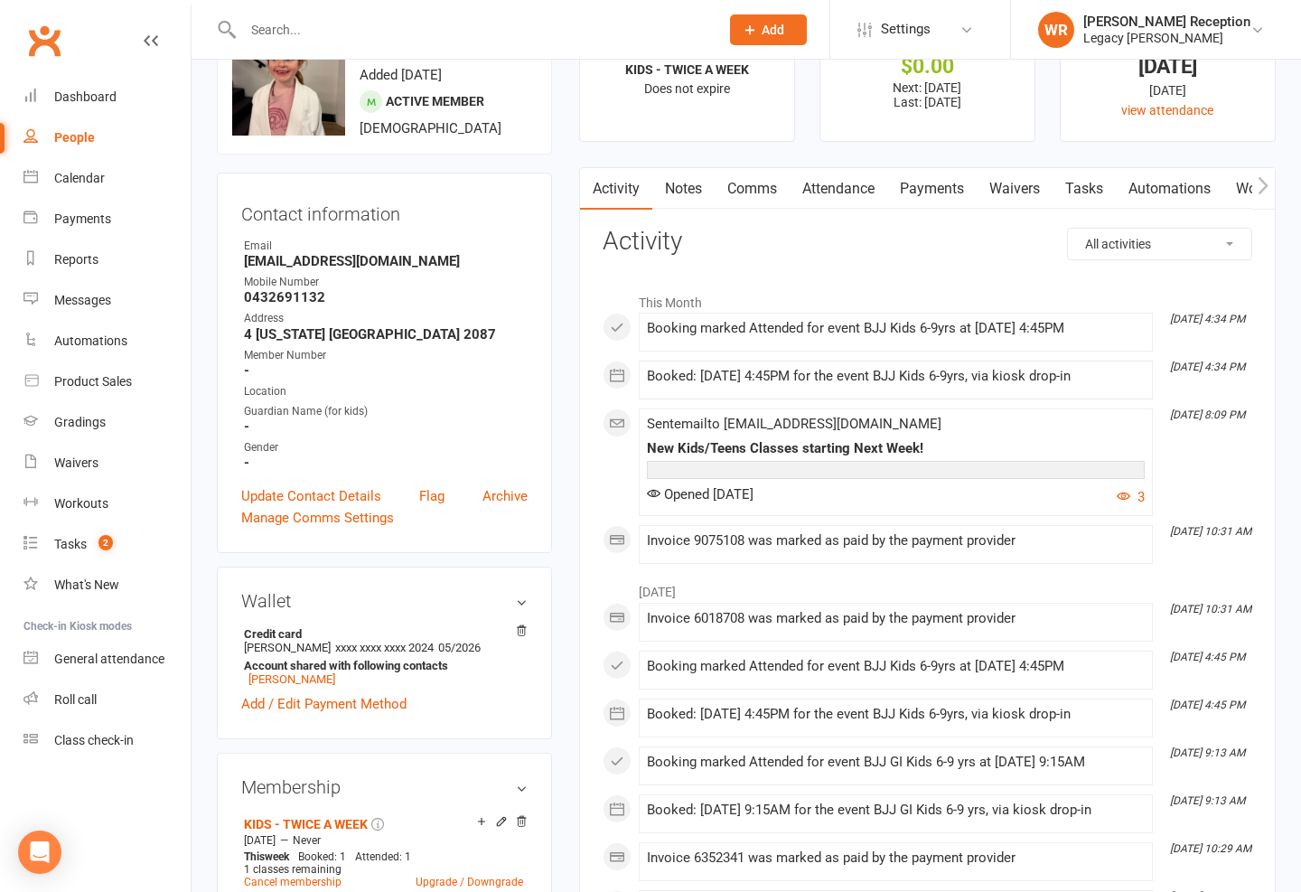
scroll to position [81, 0]
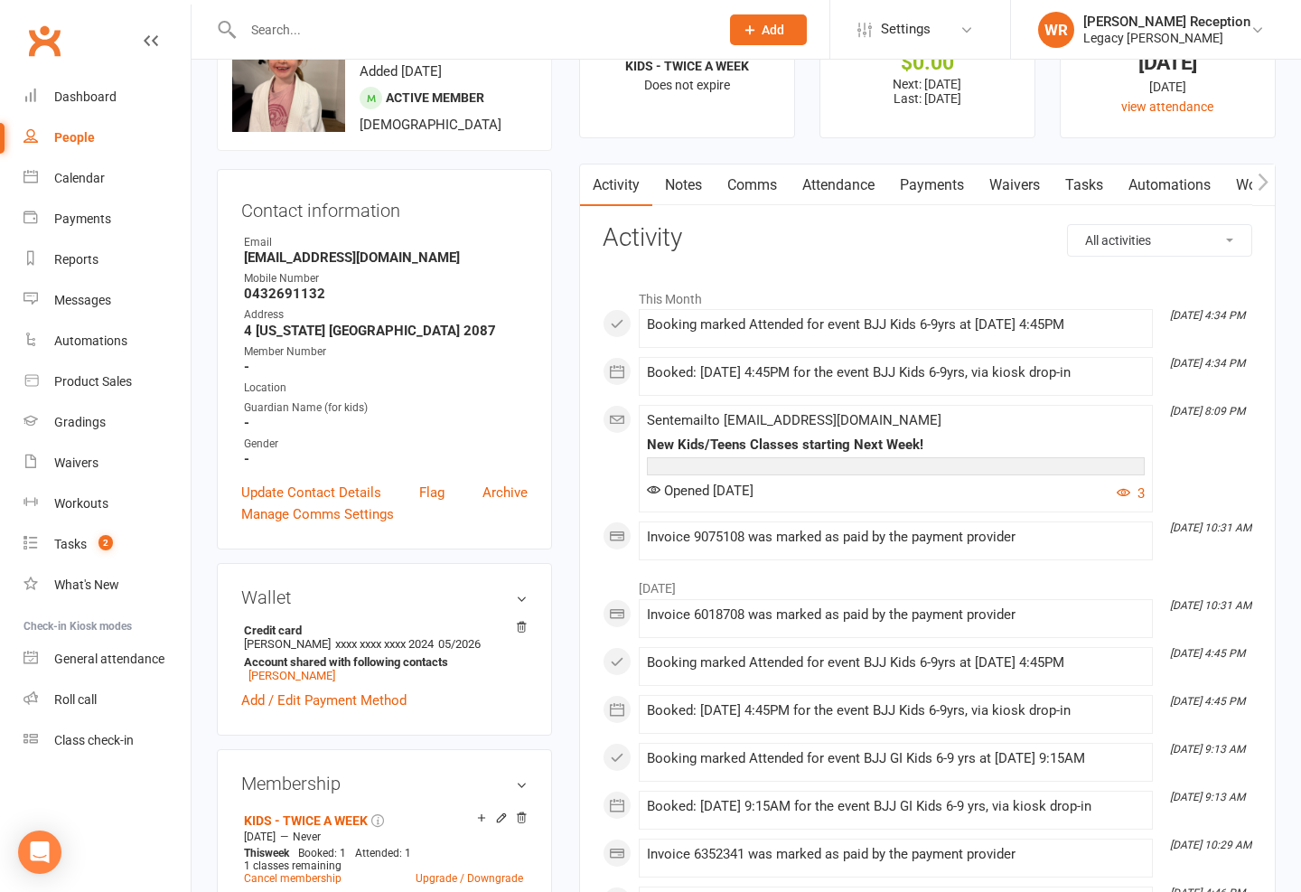
click at [830, 184] on link "Attendance" at bounding box center [838, 185] width 98 height 42
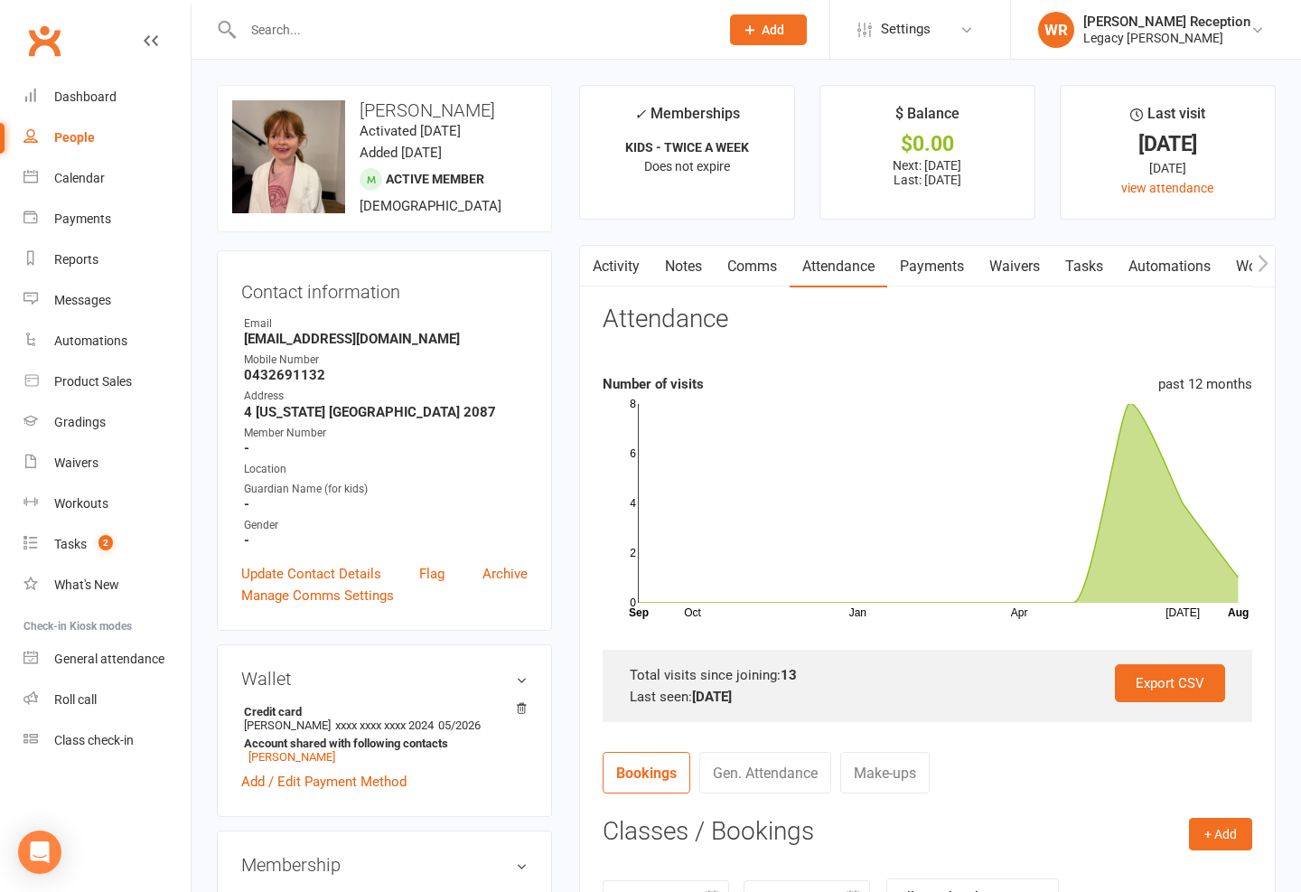
scroll to position [118, 0]
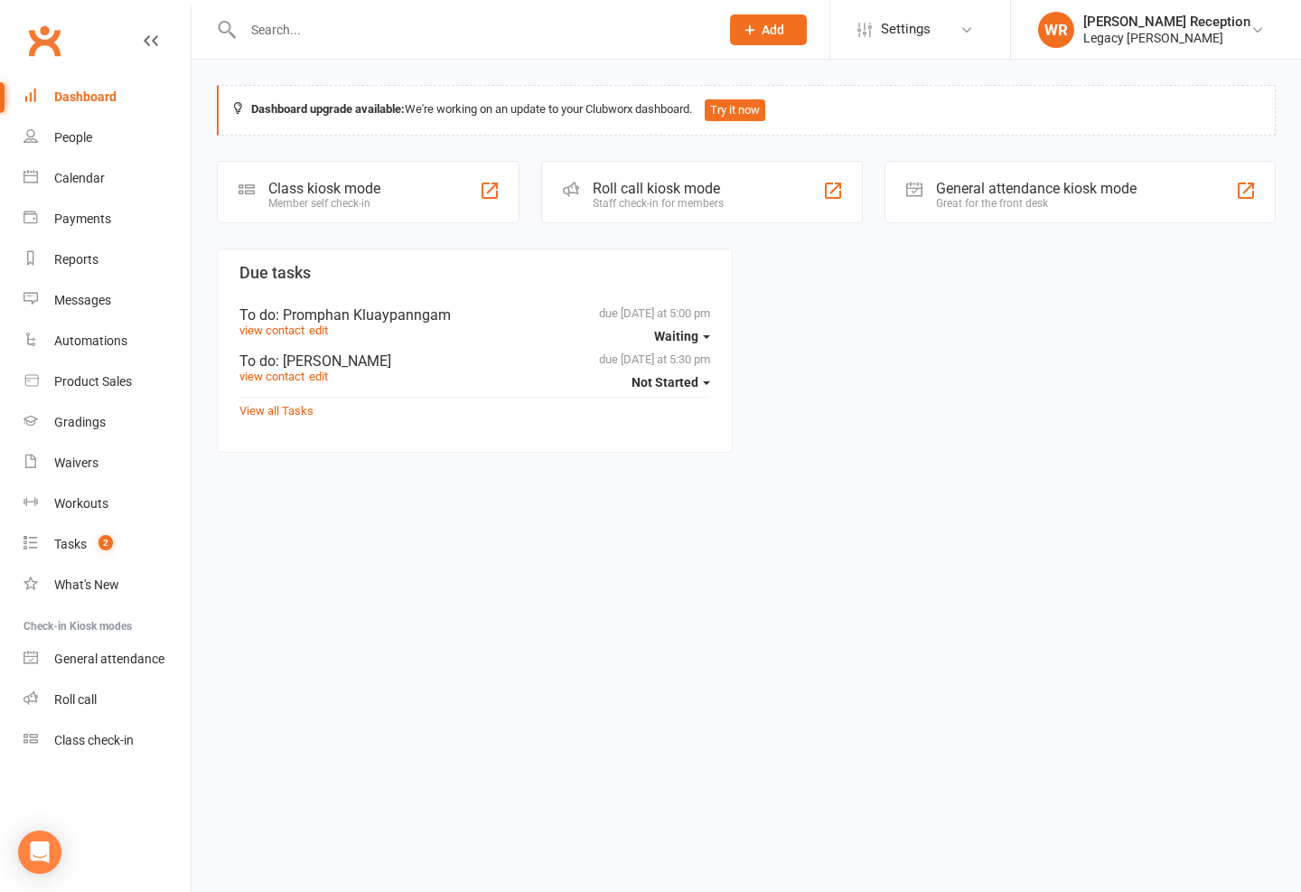
click at [279, 31] on input "text" at bounding box center [472, 29] width 469 height 25
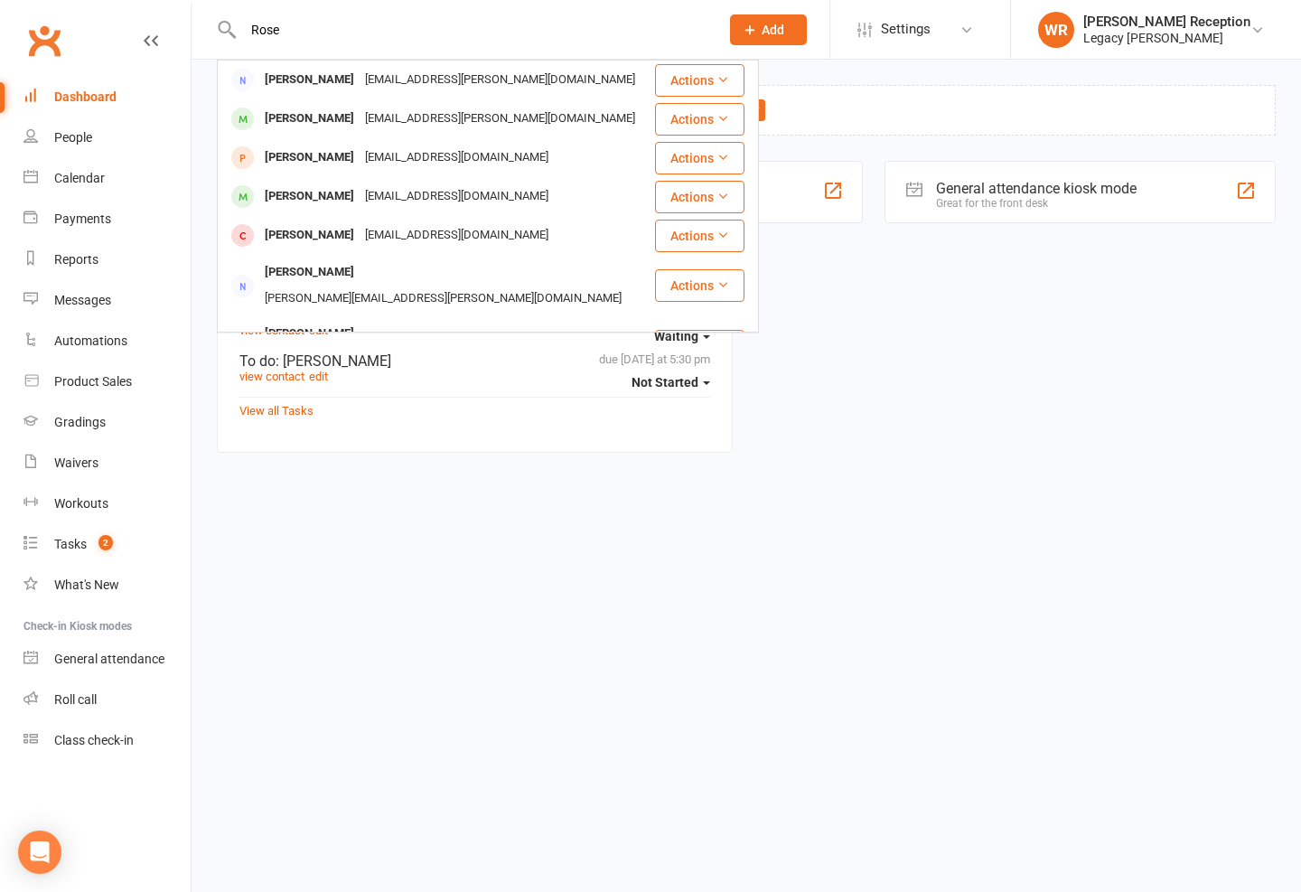
type input "Rose"
click at [362, 200] on div "ajandcampbell@gmail.com" at bounding box center [457, 196] width 194 height 26
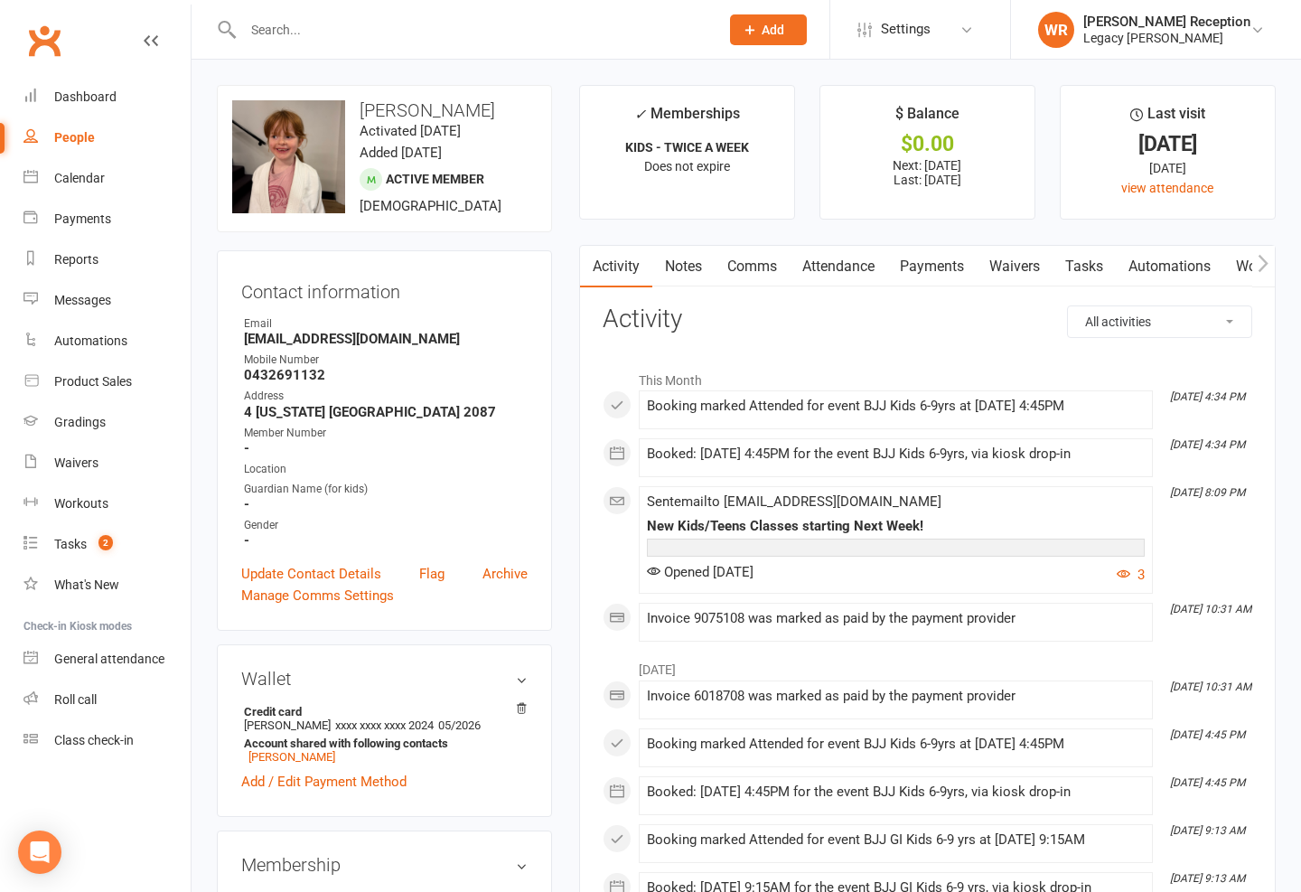
click at [104, 54] on div "Clubworx" at bounding box center [95, 51] width 191 height 67
click at [158, 32] on div "Clubworx" at bounding box center [95, 51] width 191 height 67
click at [132, 747] on div "Class check-in" at bounding box center [93, 740] width 79 height 14
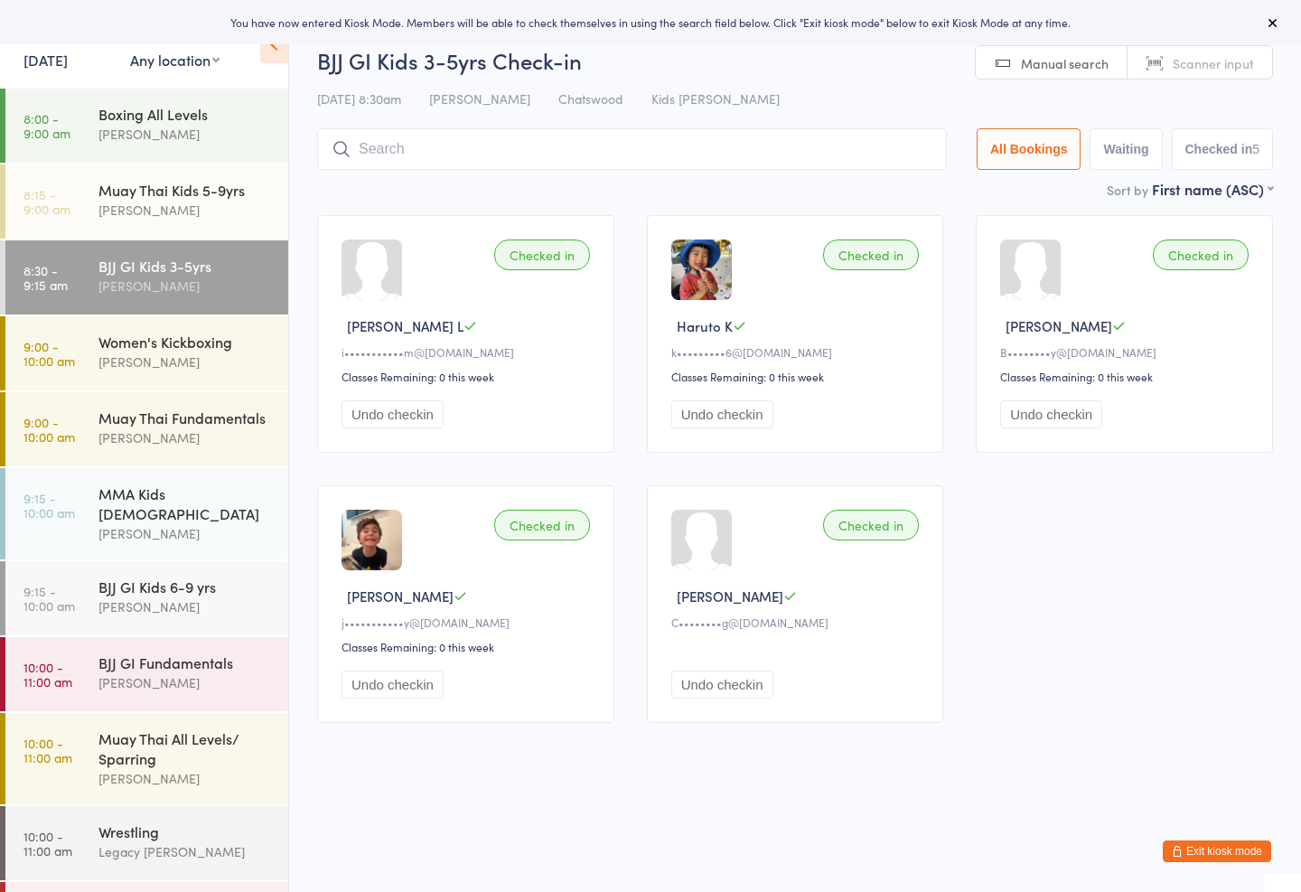
click at [221, 576] on div "BJJ GI Kids 6-9 yrs" at bounding box center [185, 586] width 174 height 20
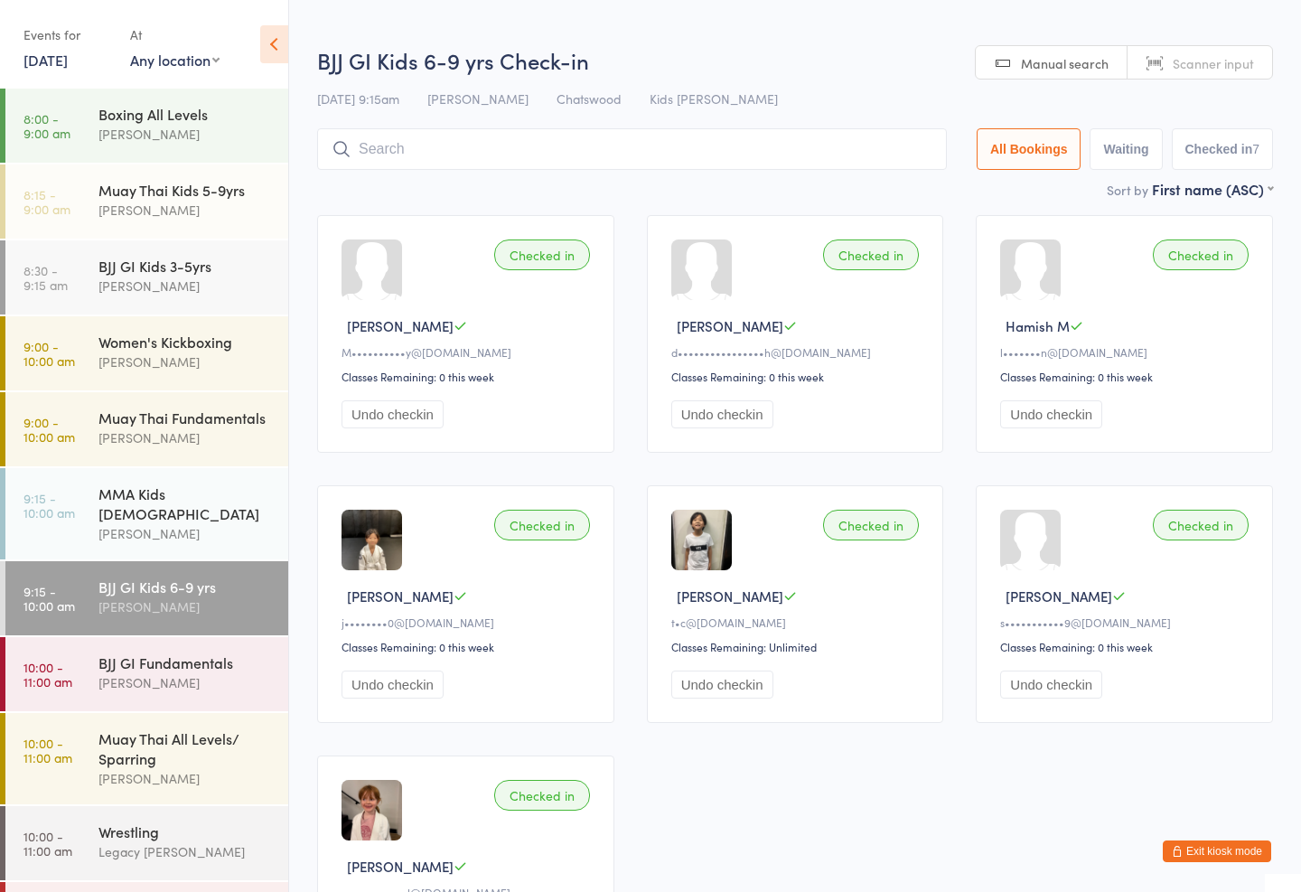
click at [571, 142] on input "search" at bounding box center [632, 149] width 630 height 42
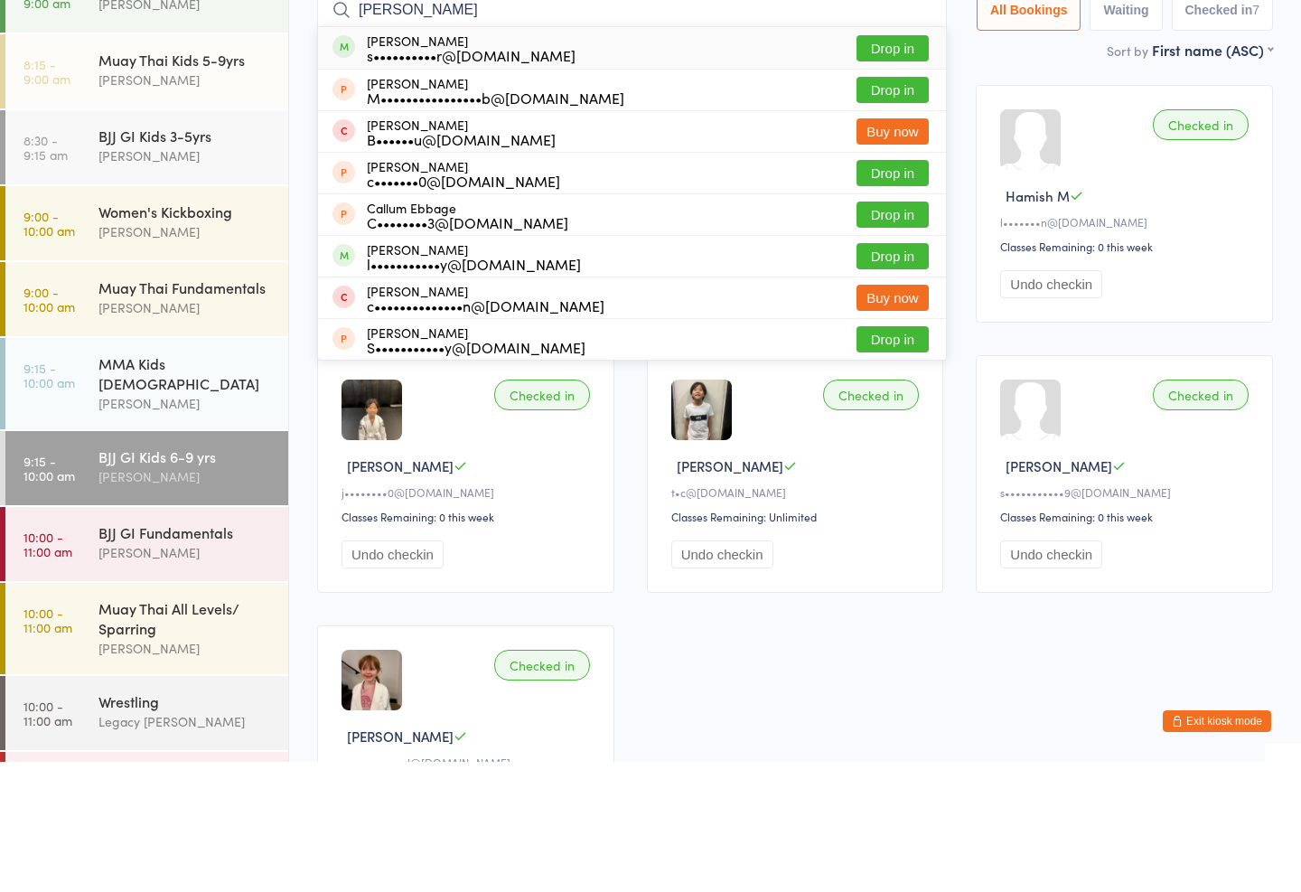
type input "[PERSON_NAME]"
click at [893, 165] on button "Drop in" at bounding box center [892, 178] width 72 height 26
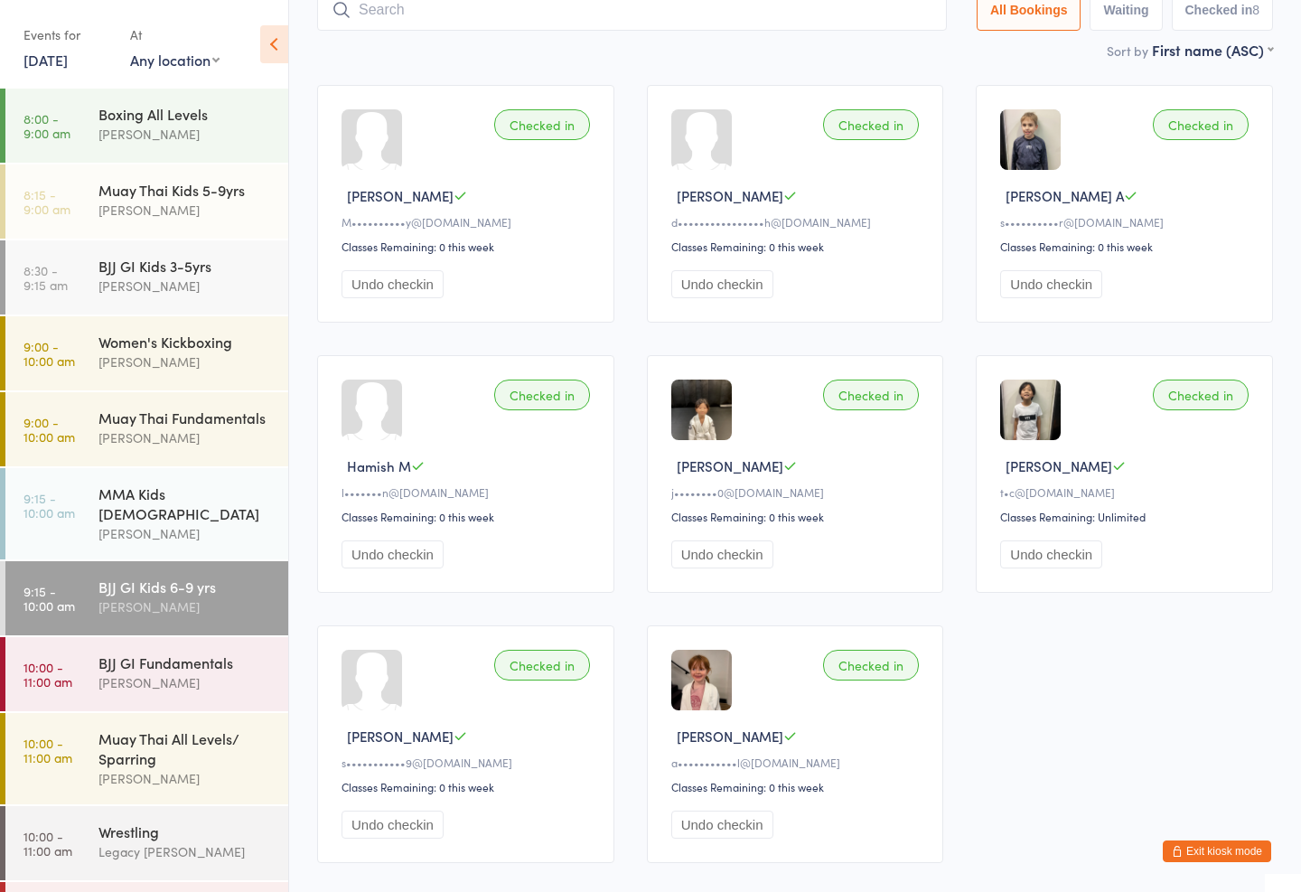
click at [146, 484] on div "MMA Kids [DEMOGRAPHIC_DATA]" at bounding box center [185, 503] width 174 height 40
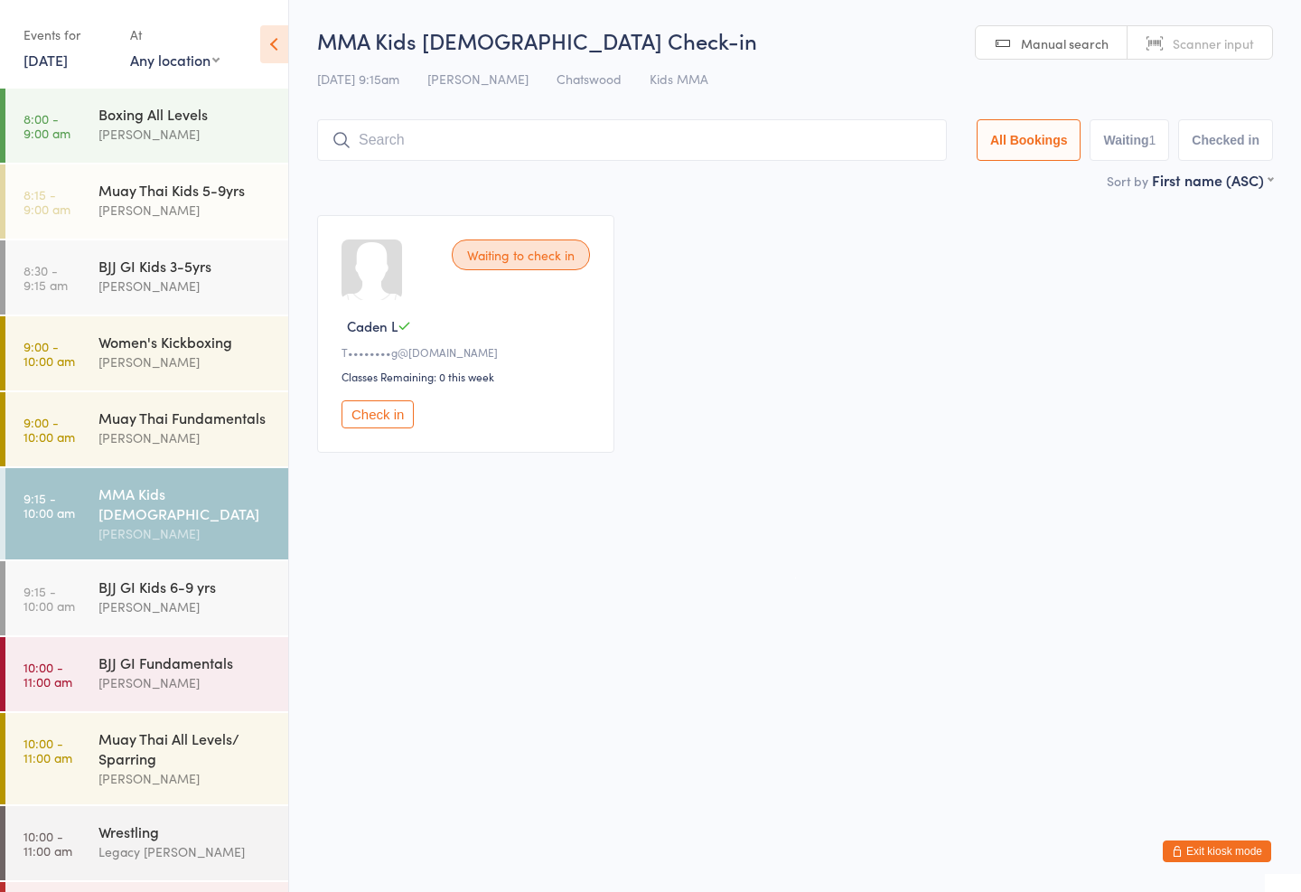
click at [440, 148] on input "search" at bounding box center [632, 140] width 630 height 42
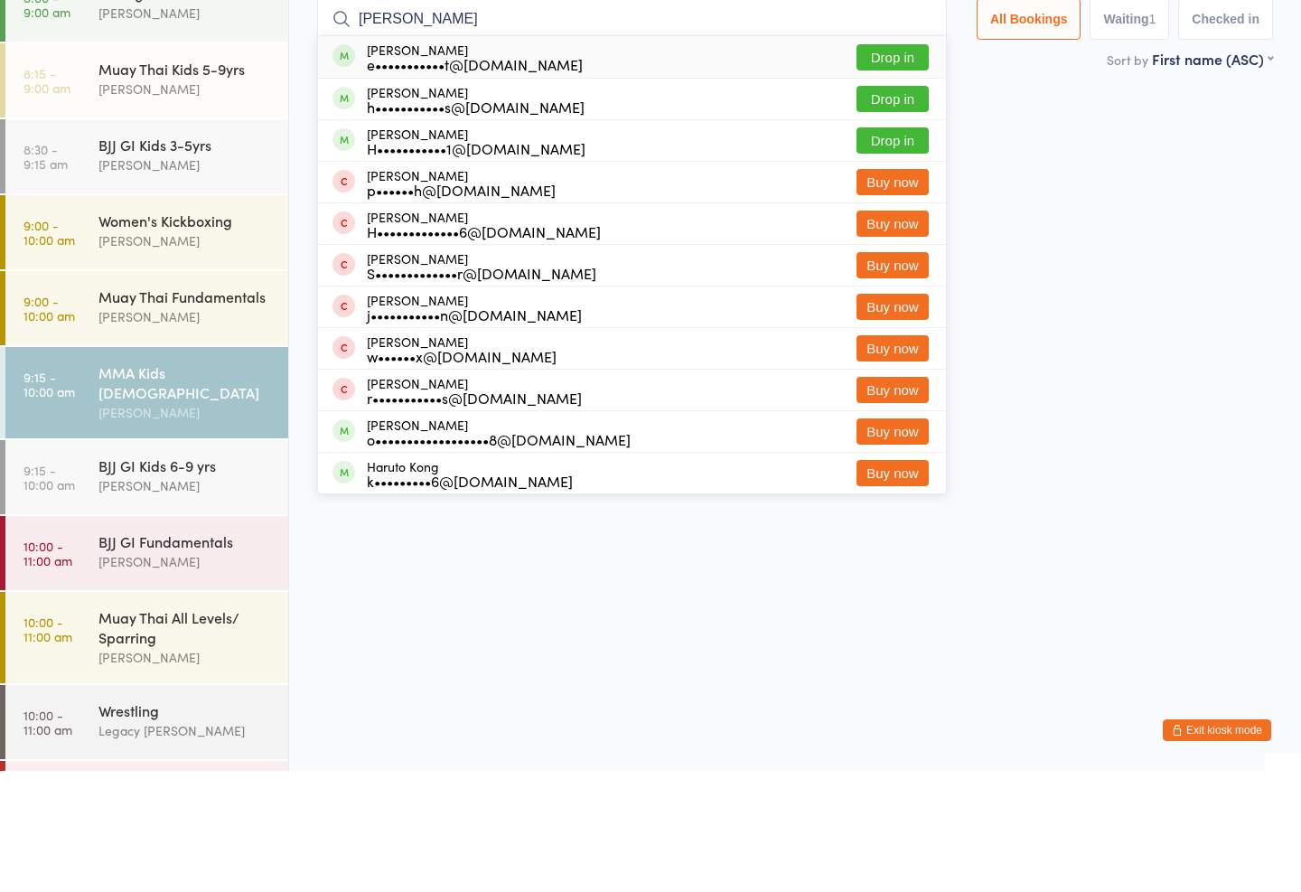
type input "[PERSON_NAME]"
click at [918, 165] on button "Drop in" at bounding box center [892, 178] width 72 height 26
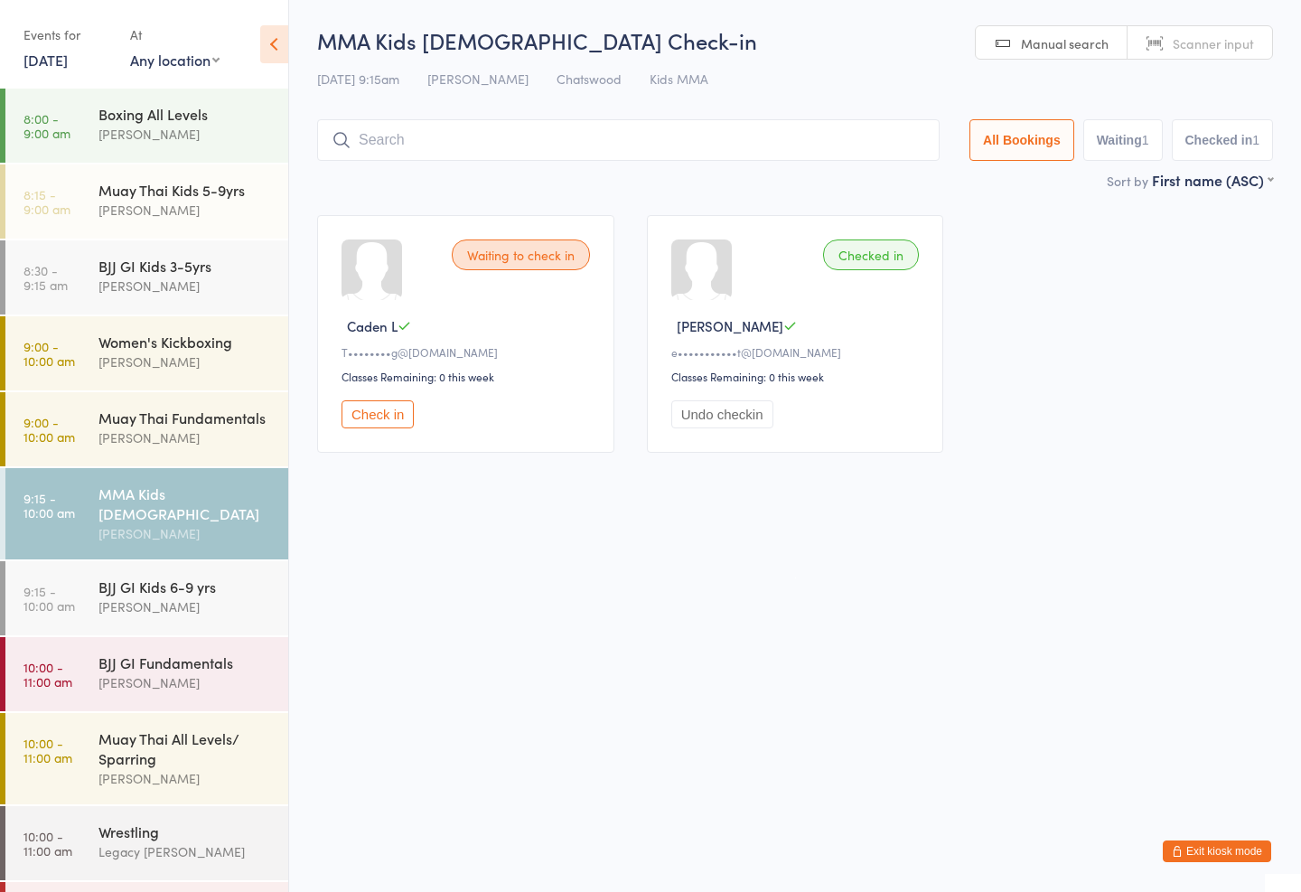
click at [208, 576] on div "BJJ GI Kids 6-9 yrs" at bounding box center [185, 586] width 174 height 20
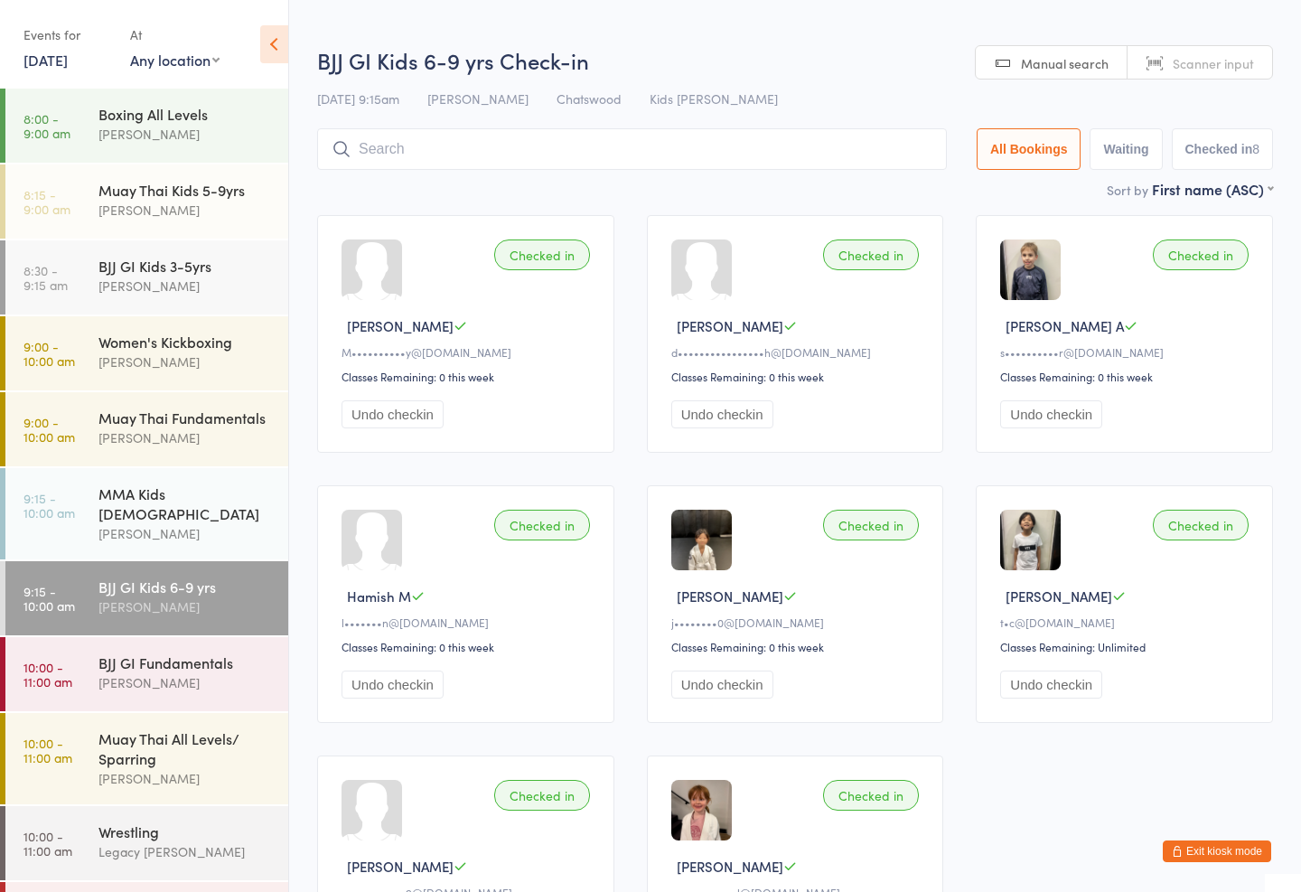
click at [548, 153] on input "search" at bounding box center [632, 149] width 630 height 42
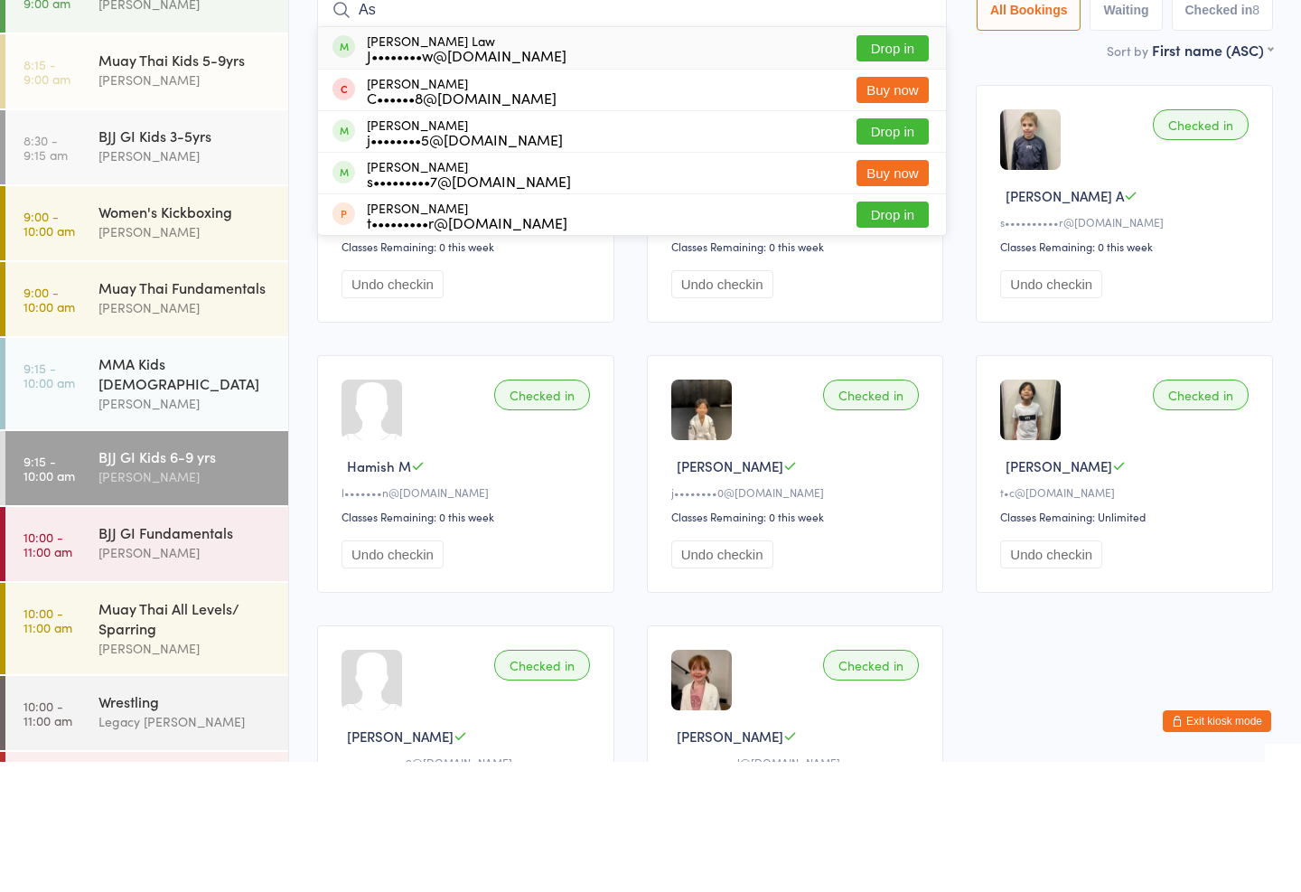
type input "As"
click at [490, 163] on div "[PERSON_NAME] Law J••••••••w@[DOMAIN_NAME]" at bounding box center [467, 177] width 200 height 29
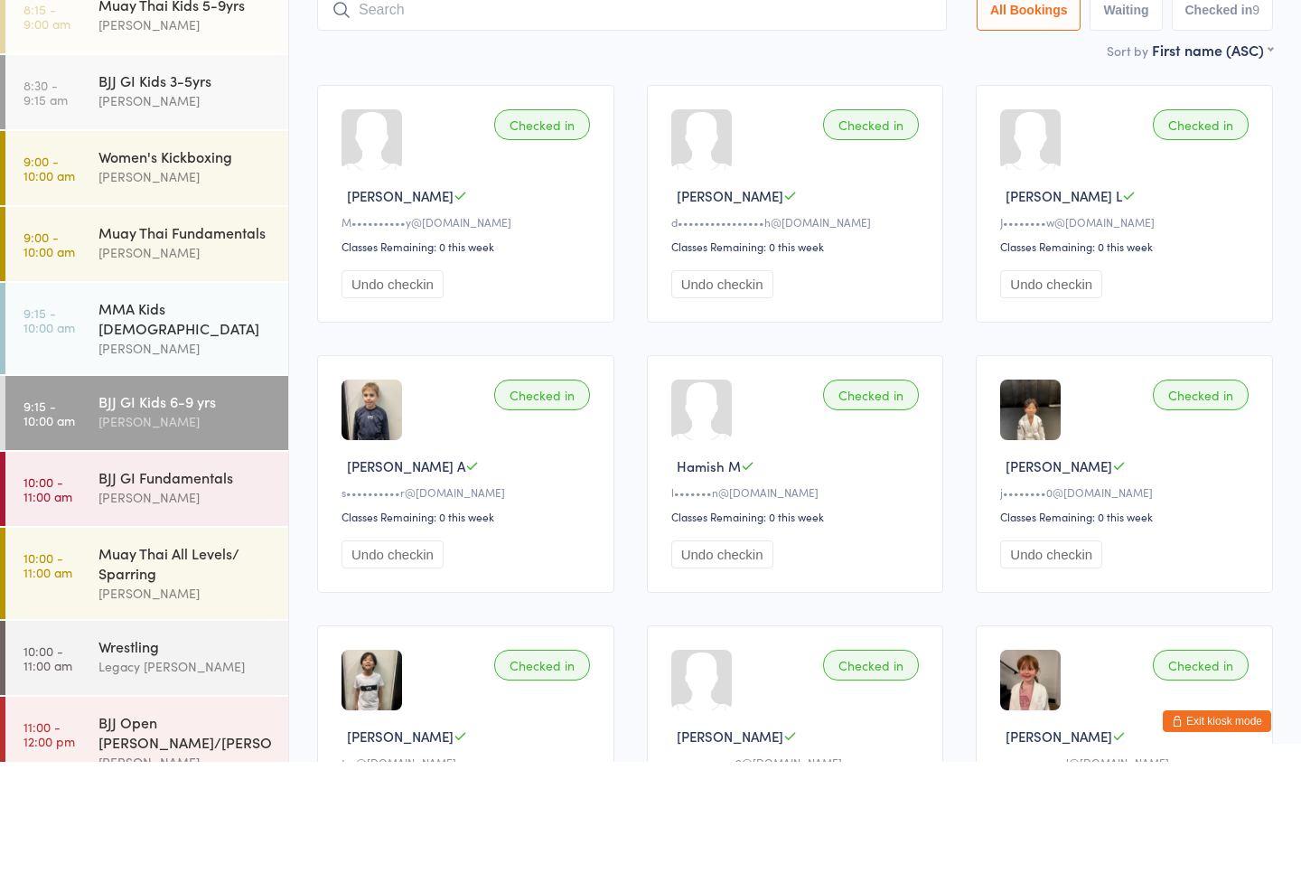
scroll to position [52, 0]
click at [244, 431] on div "MMA Kids [DEMOGRAPHIC_DATA]" at bounding box center [185, 451] width 174 height 40
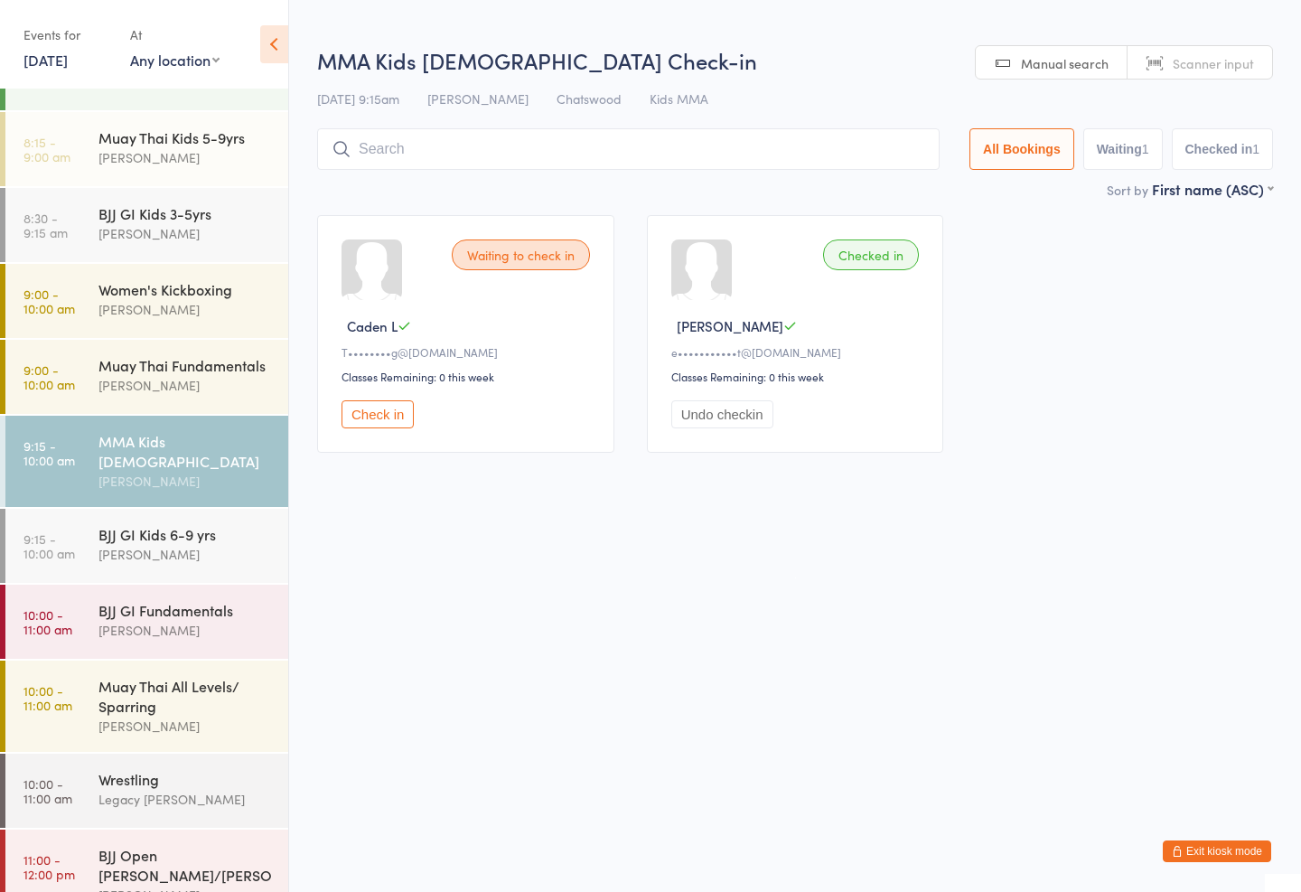
click at [772, 167] on input "search" at bounding box center [628, 149] width 622 height 42
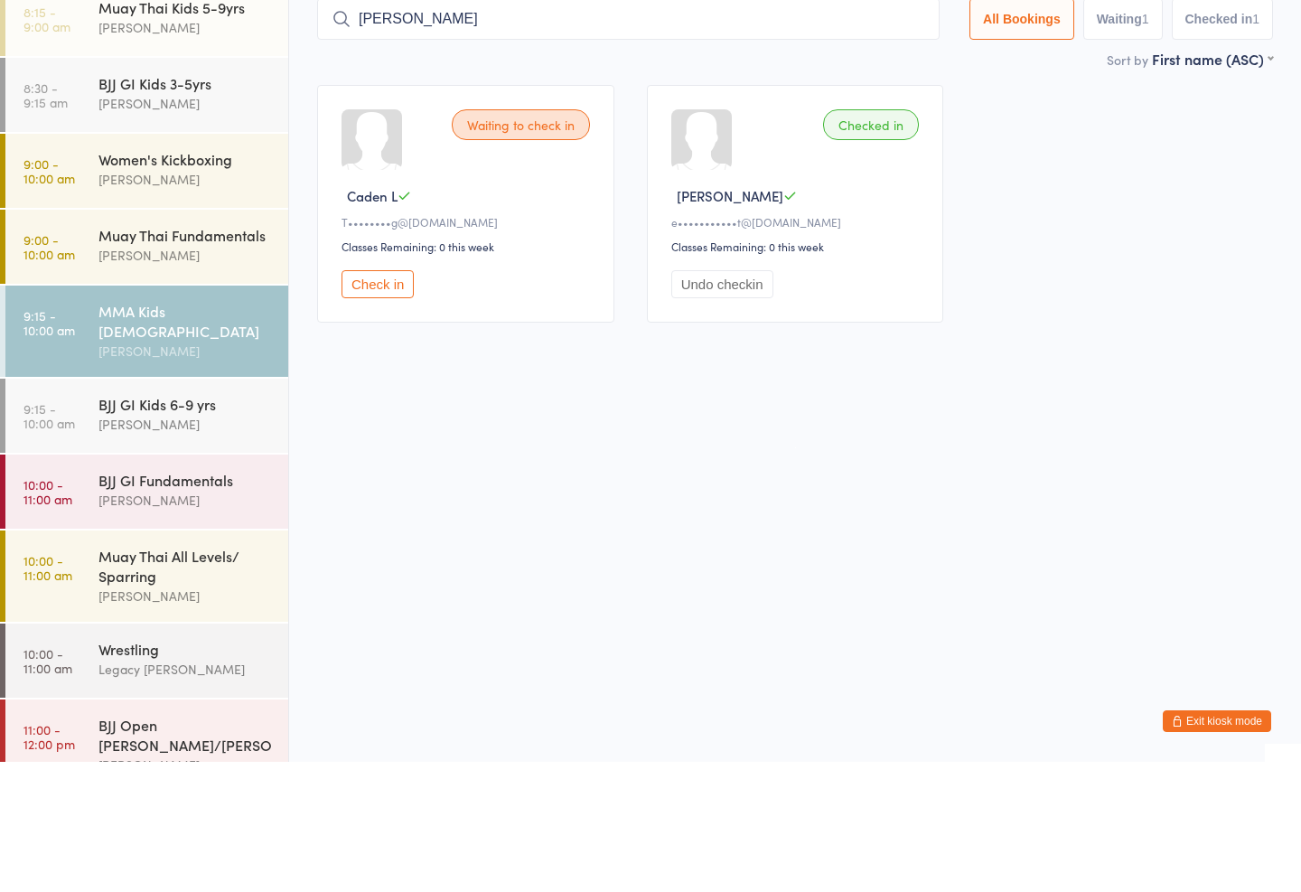
type input "[PERSON_NAME]"
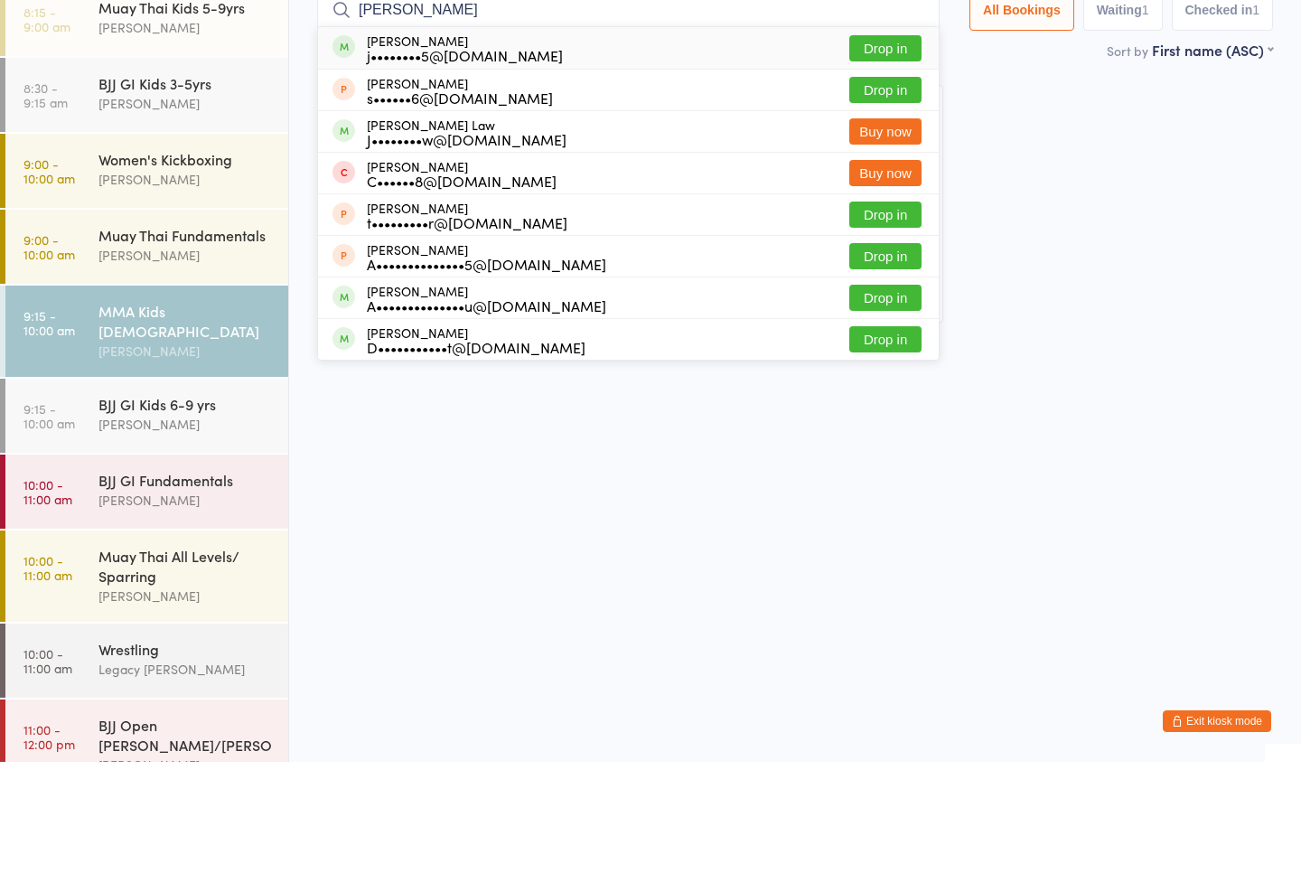
click at [861, 165] on button "Drop in" at bounding box center [885, 178] width 72 height 26
